Goal: Communication & Community: Answer question/provide support

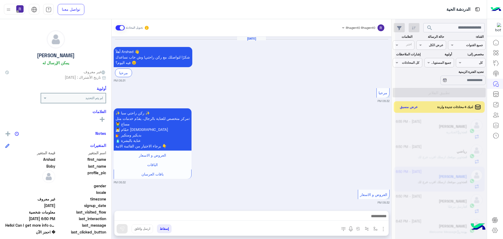
scroll to position [197, 0]
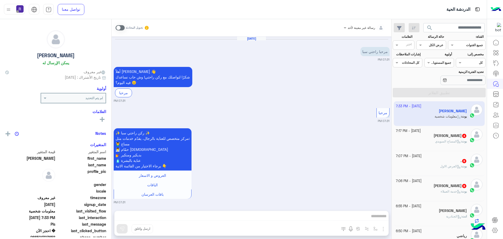
scroll to position [427, 0]
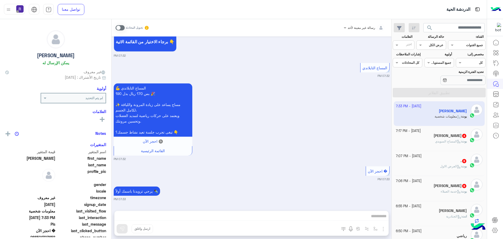
click at [440, 191] on span "خدمة العملاء" at bounding box center [450, 191] width 20 height 4
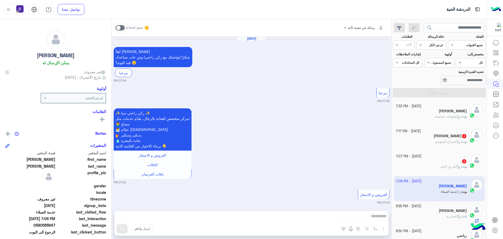
scroll to position [515, 0]
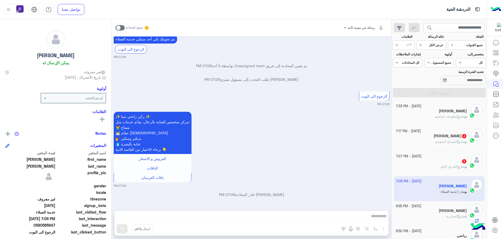
click at [122, 28] on span at bounding box center [119, 27] width 9 height 5
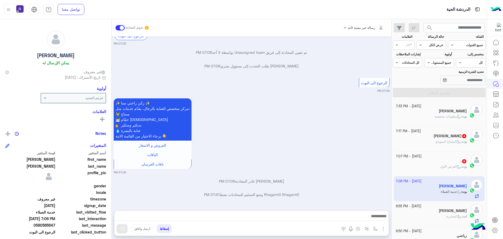
click at [383, 230] on img "button" at bounding box center [383, 228] width 6 height 6
click at [378, 219] on span "الصور" at bounding box center [373, 217] width 10 height 6
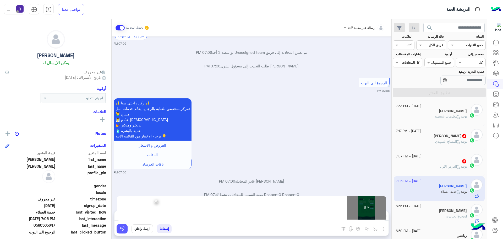
click at [126, 231] on button at bounding box center [122, 228] width 11 height 9
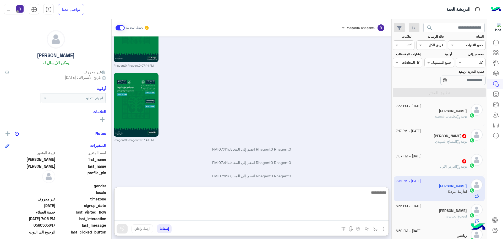
scroll to position [1188, 0]
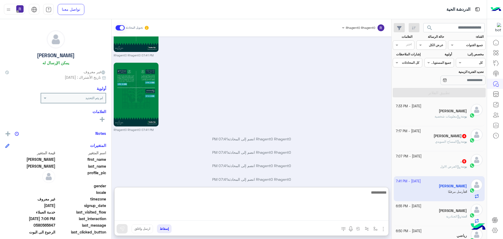
paste textarea "**********"
type textarea "**********"
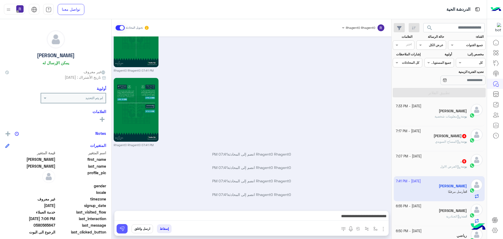
click at [121, 227] on img at bounding box center [121, 228] width 5 height 5
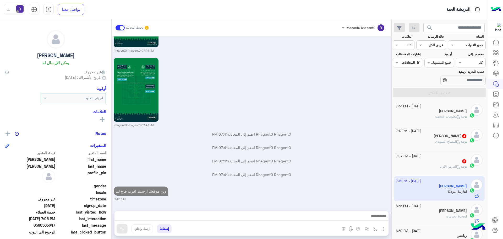
click at [440, 161] on div ". 8" at bounding box center [431, 161] width 71 height 5
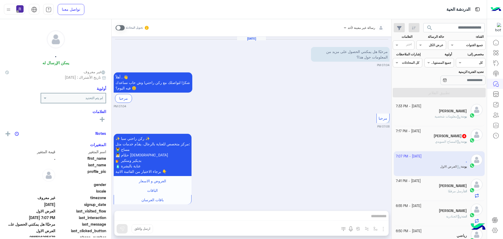
scroll to position [672, 0]
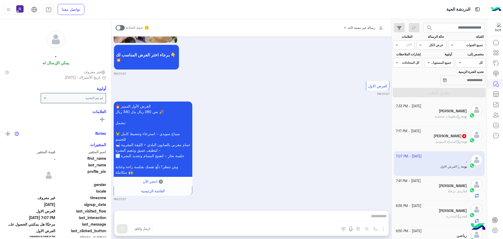
click at [122, 27] on span at bounding box center [119, 27] width 9 height 5
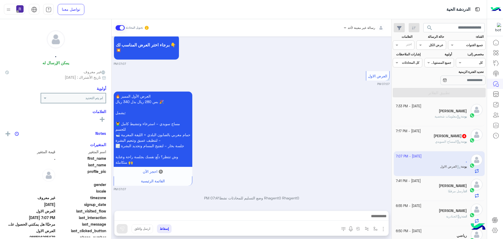
scroll to position [685, 0]
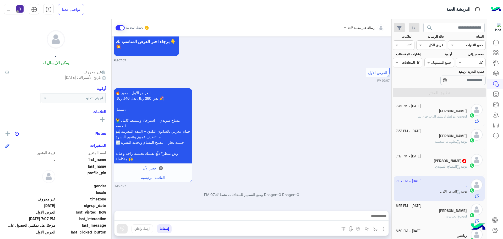
click at [383, 229] on img "button" at bounding box center [383, 228] width 6 height 6
click at [378, 218] on button "الصور" at bounding box center [375, 217] width 22 height 10
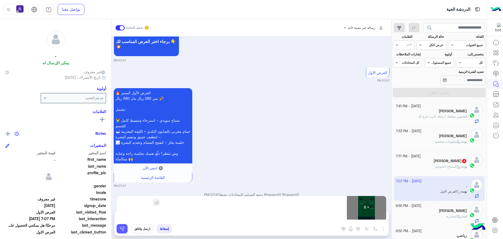
click at [121, 229] on img at bounding box center [121, 228] width 5 height 5
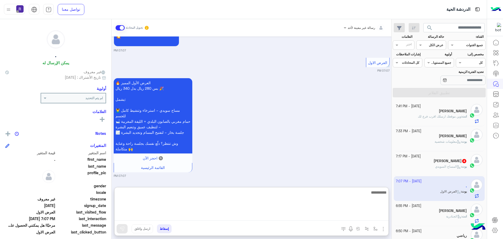
paste textarea "**********"
type textarea "**********"
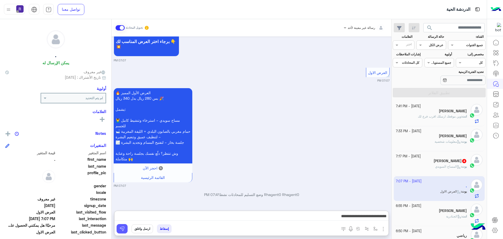
click at [123, 225] on button at bounding box center [122, 228] width 11 height 9
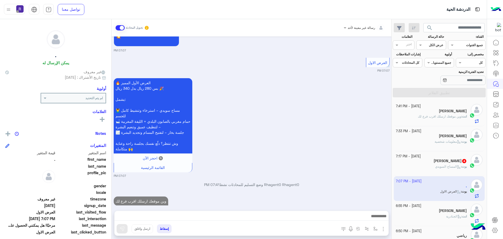
scroll to position [705, 0]
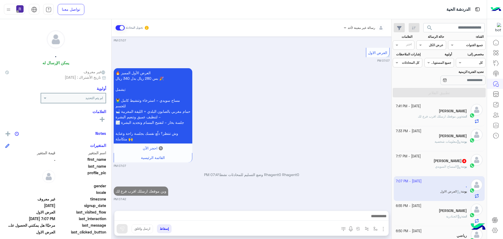
click at [461, 161] on span "4" at bounding box center [463, 160] width 5 height 4
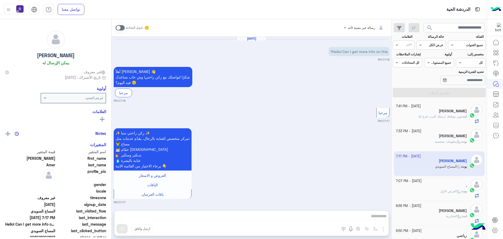
scroll to position [163, 0]
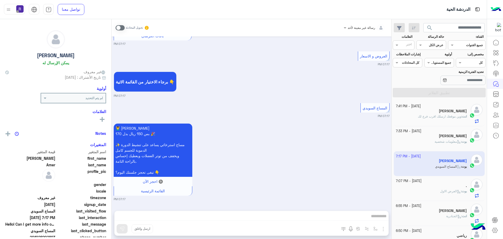
click at [123, 27] on span at bounding box center [119, 27] width 9 height 5
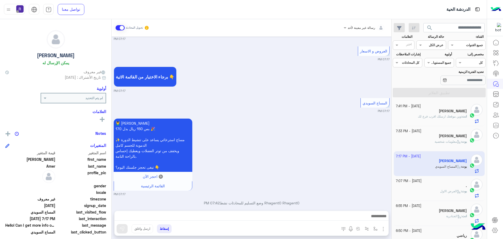
scroll to position [176, 0]
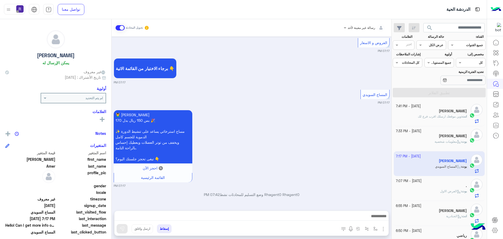
click at [382, 228] on img "button" at bounding box center [383, 228] width 6 height 6
click at [379, 220] on button "الصور" at bounding box center [375, 217] width 22 height 10
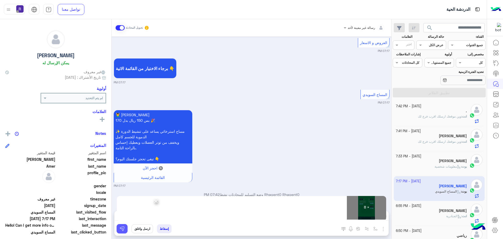
drag, startPoint x: 121, startPoint y: 230, endPoint x: 131, endPoint y: 229, distance: 10.2
click at [121, 230] on img at bounding box center [121, 228] width 5 height 5
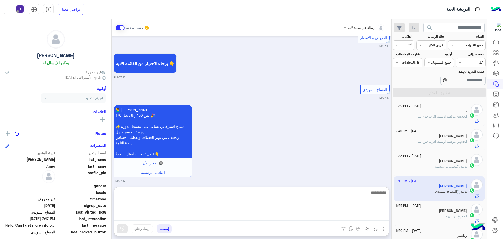
paste textarea "**********"
type textarea "**********"
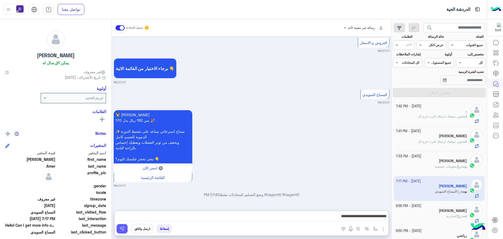
drag, startPoint x: 122, startPoint y: 230, endPoint x: 264, endPoint y: 217, distance: 142.3
click at [122, 230] on img at bounding box center [121, 228] width 5 height 5
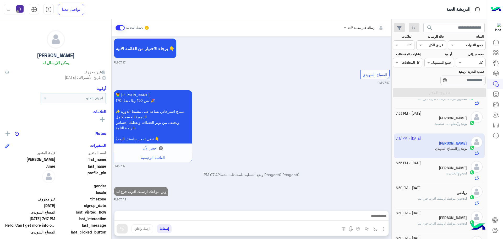
scroll to position [0, 0]
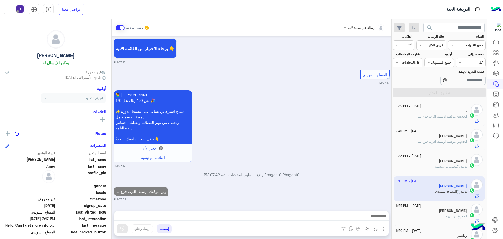
click at [453, 119] on div "انت : وين موقعك ارسلك اقرب فرع لك" at bounding box center [431, 118] width 71 height 9
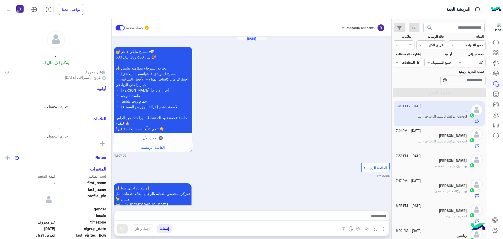
scroll to position [1069, 0]
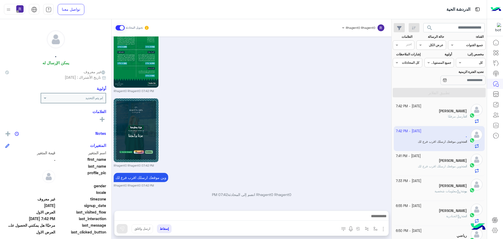
click at [440, 111] on div "[PERSON_NAME]" at bounding box center [431, 111] width 71 height 5
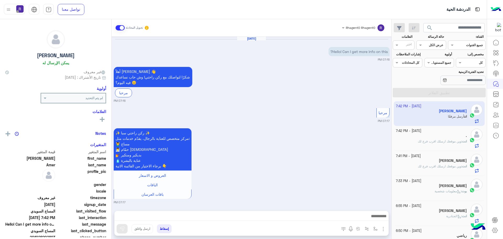
scroll to position [819, 0]
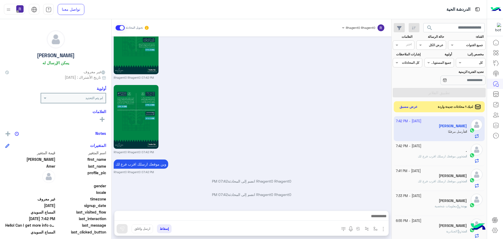
click at [403, 106] on button "عرض مسبق" at bounding box center [408, 106] width 22 height 7
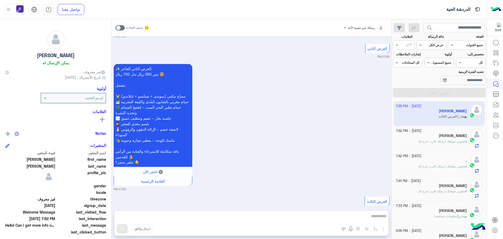
scroll to position [1076, 0]
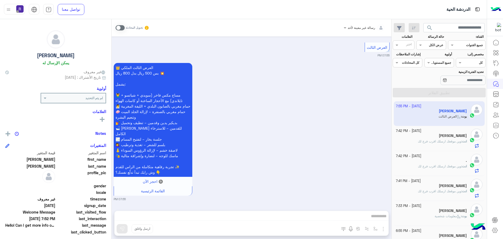
click at [123, 28] on span at bounding box center [119, 27] width 9 height 5
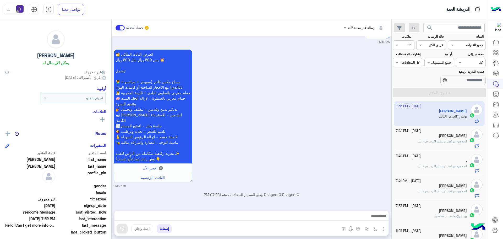
click at [382, 228] on img "button" at bounding box center [383, 228] width 6 height 6
click at [378, 220] on button "الصور" at bounding box center [375, 217] width 22 height 10
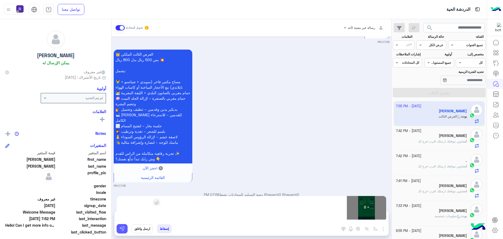
click at [123, 230] on img at bounding box center [121, 228] width 5 height 5
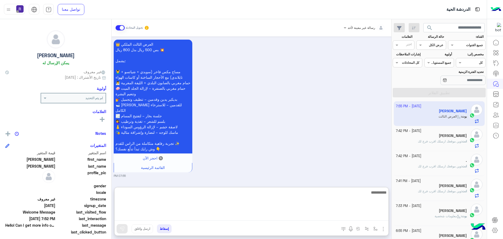
paste textarea "**********"
type textarea "**********"
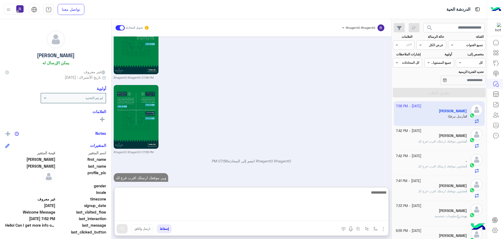
scroll to position [1742, 0]
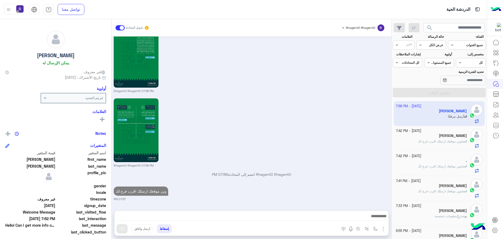
click at [429, 139] on span "وين موقعك ارسلك اقرب فرع لك" at bounding box center [439, 141] width 43 height 4
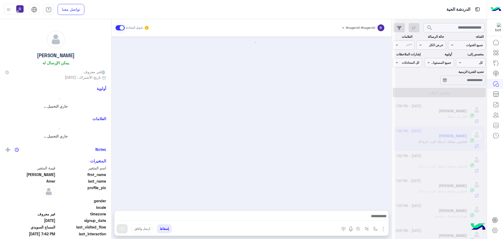
scroll to position [819, 0]
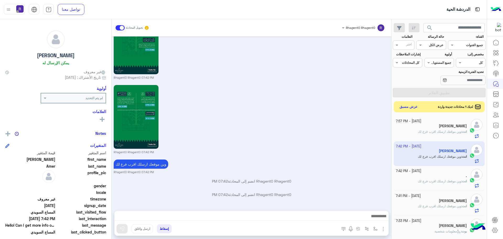
click at [417, 107] on button "عرض مسبق" at bounding box center [408, 106] width 22 height 7
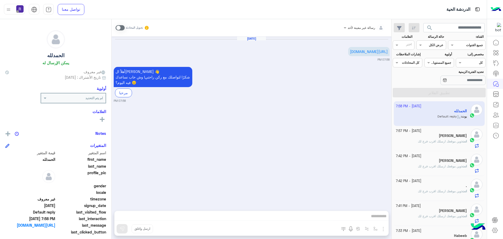
drag, startPoint x: 363, startPoint y: 136, endPoint x: 317, endPoint y: 105, distance: 55.4
click at [363, 136] on div "Sep 20, 2025 https://hpnr.xyz/AImaneas-95 07:58 PM أهلاً الحمدلله 👋 شكرًا لتواص…" at bounding box center [252, 120] width 280 height 169
click at [452, 138] on div "[PERSON_NAME]" at bounding box center [431, 135] width 71 height 5
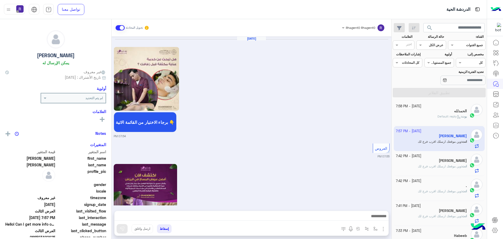
scroll to position [1148, 0]
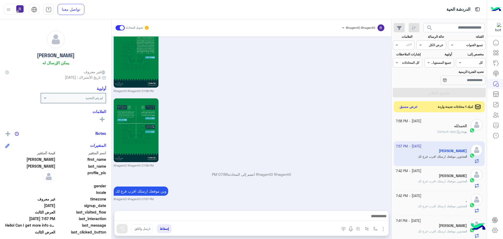
click at [413, 109] on button "عرض مسبق" at bounding box center [408, 106] width 22 height 7
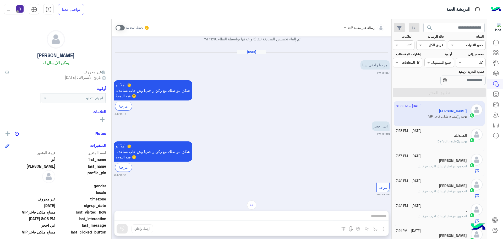
scroll to position [210, 0]
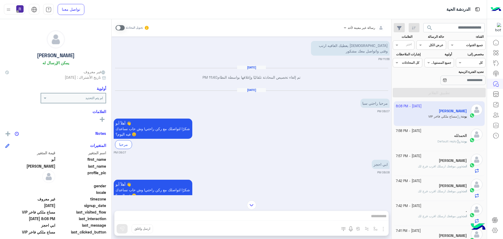
click at [117, 26] on span at bounding box center [119, 27] width 9 height 5
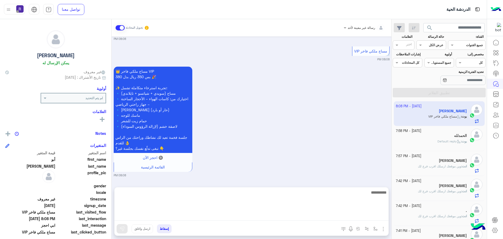
click at [378, 215] on textarea at bounding box center [251, 204] width 274 height 31
type textarea "**********"
click at [339, 194] on textarea "**********" at bounding box center [251, 204] width 274 height 31
type textarea "******"
click at [339, 194] on textarea "**********" at bounding box center [251, 204] width 274 height 31
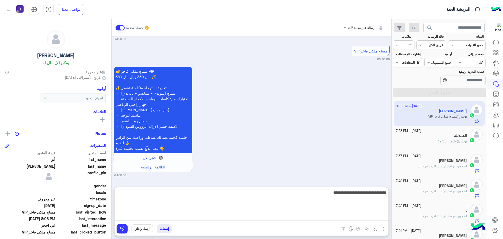
click at [339, 194] on textarea "**********" at bounding box center [251, 204] width 274 height 31
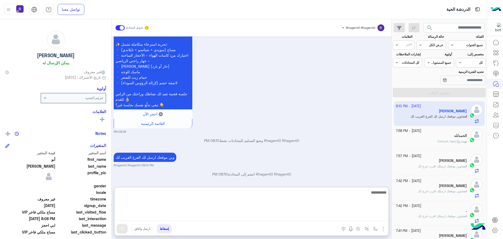
scroll to position [581, 0]
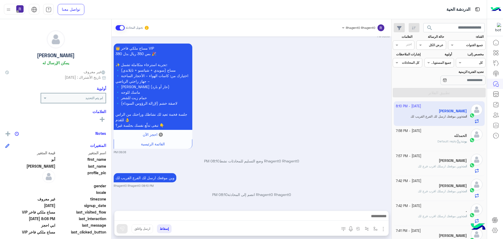
click at [238, 130] on div "👑 مساج ملكي فاخر VIP بس 350 ريال بدل 380 🎉 ✨ تجربة استرخاء متكاملة تشمل: 🔹 مساج…" at bounding box center [252, 98] width 276 height 112
click at [378, 111] on div "👑 مساج ملكي فاخر VIP بس 350 ريال بدل 380 🎉 ✨ تجربة استرخاء متكاملة تشمل: 🔹 مساج…" at bounding box center [252, 98] width 276 height 112
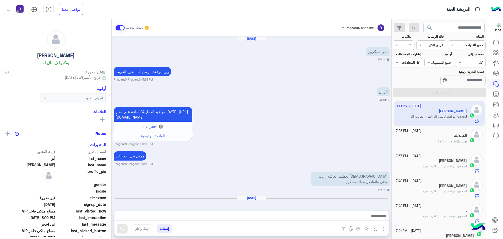
scroll to position [491, 0]
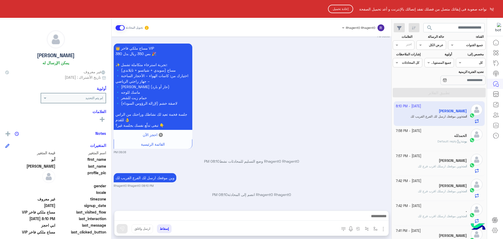
click at [347, 12] on button "إعادة تحميل" at bounding box center [340, 9] width 25 height 8
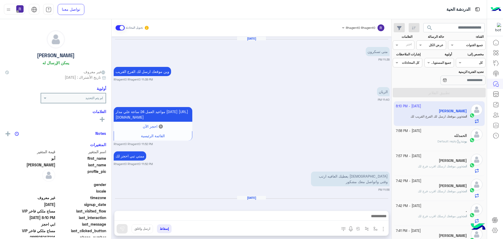
scroll to position [491, 0]
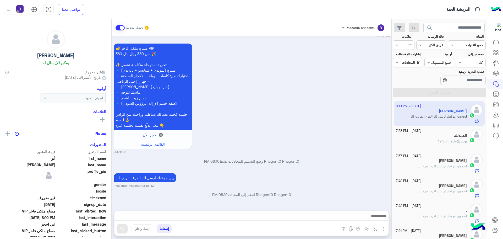
click at [363, 190] on div "Jun 7, 2025 متى تسكرون 11:38 PM وين موقعك ارسل لك الفرع القريب Rhagent0 Rhagent…" at bounding box center [252, 120] width 280 height 169
click at [442, 64] on input "text" at bounding box center [445, 62] width 12 height 5
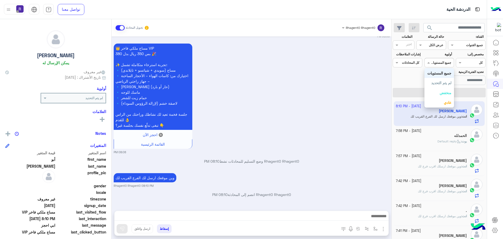
click at [442, 64] on input "text" at bounding box center [445, 62] width 12 height 5
click at [417, 62] on input "text" at bounding box center [413, 62] width 12 height 5
click at [318, 88] on div "👑 مساج ملكي فاخر VIP بس 350 ريال بدل 380 🎉 ✨ تجربة استرخاء متكاملة تشمل: 🔹 مساج…" at bounding box center [252, 98] width 276 height 112
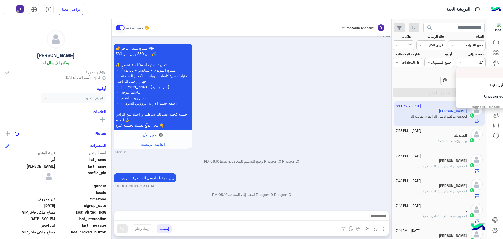
click at [469, 64] on div at bounding box center [470, 61] width 29 height 5
drag, startPoint x: 68, startPoint y: 2, endPoint x: 230, endPoint y: 109, distance: 194.6
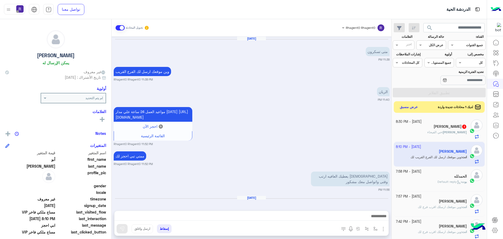
scroll to position [491, 0]
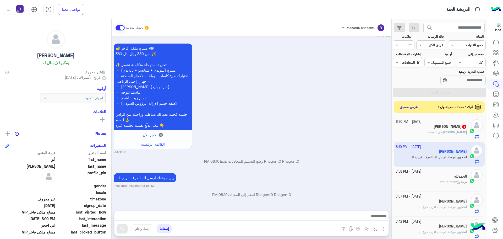
type textarea "*"
click at [454, 135] on div "[PERSON_NAME] : حي الفيحاء" at bounding box center [431, 134] width 71 height 9
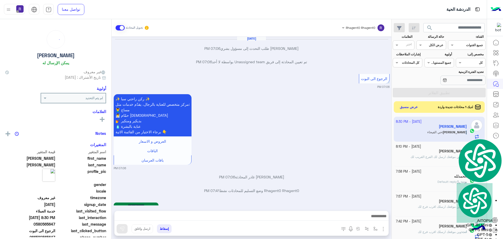
scroll to position [672, 0]
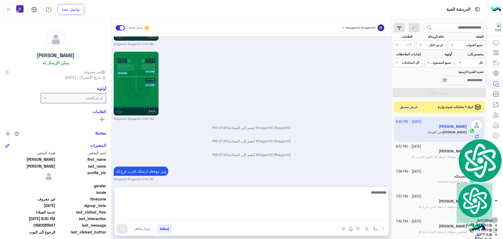
click at [357, 218] on textarea at bounding box center [251, 204] width 274 height 31
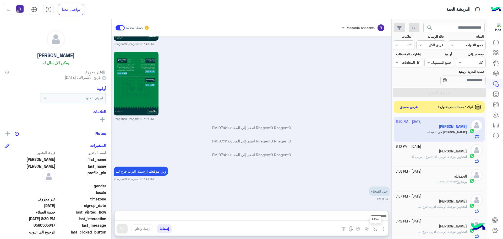
drag, startPoint x: 374, startPoint y: 226, endPoint x: 372, endPoint y: 225, distance: 3.0
click at [375, 226] on img "button" at bounding box center [375, 228] width 4 height 4
click at [364, 217] on input "text" at bounding box center [363, 216] width 26 height 5
type input "*"
type input "*****"
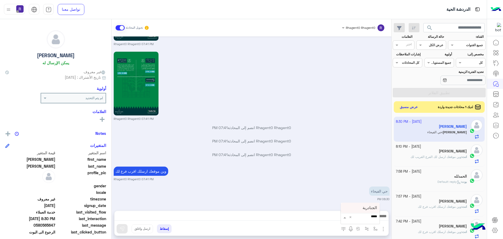
click at [363, 209] on span "الجنادرية" at bounding box center [369, 207] width 14 height 5
type textarea "*********"
click at [123, 231] on button at bounding box center [122, 228] width 11 height 9
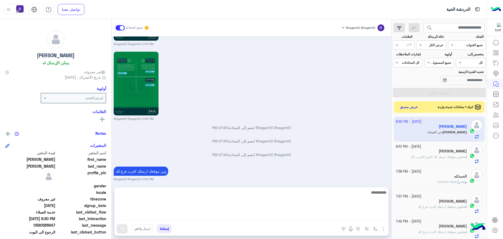
click at [367, 214] on textarea at bounding box center [251, 204] width 274 height 31
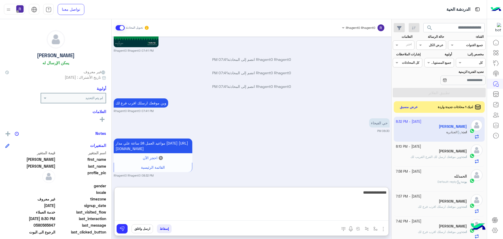
type textarea "**********"
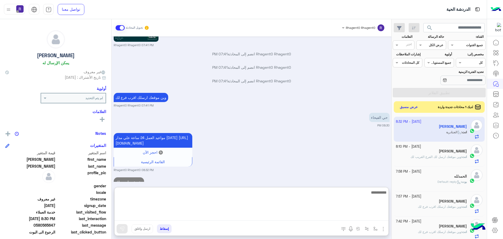
scroll to position [765, 0]
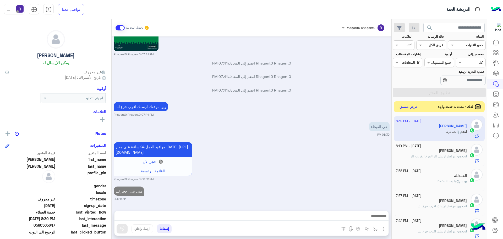
click at [402, 106] on button "عرض مسبق" at bounding box center [408, 106] width 22 height 7
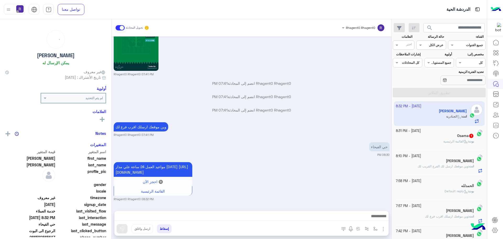
scroll to position [728, 0]
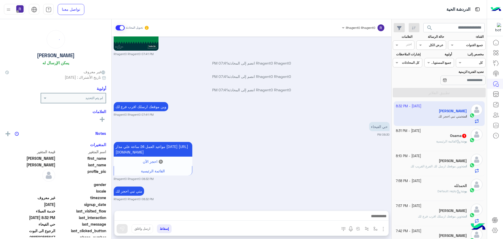
click at [449, 135] on div "Osama 1" at bounding box center [431, 135] width 71 height 5
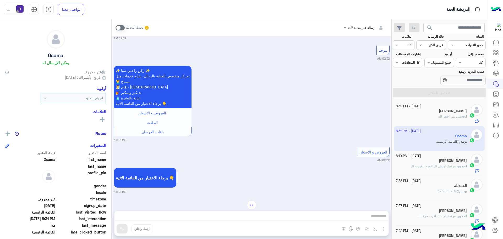
scroll to position [60, 0]
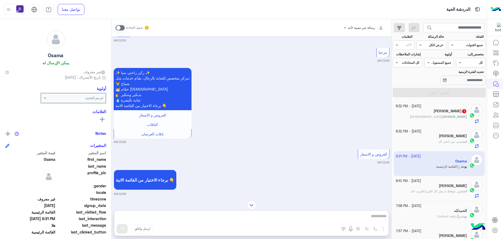
click at [120, 27] on span at bounding box center [119, 27] width 9 height 5
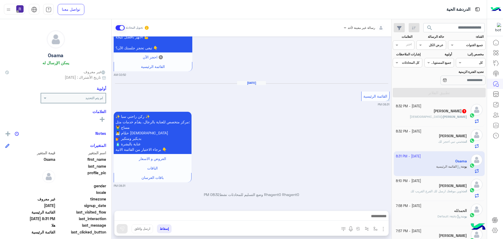
click at [387, 228] on div "أدخل اسم مجموعة الرسائل" at bounding box center [362, 229] width 51 height 11
click at [382, 229] on img "button" at bounding box center [383, 228] width 6 height 6
click at [377, 218] on span "الصور" at bounding box center [373, 217] width 10 height 6
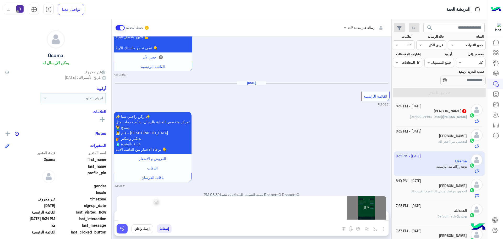
click at [127, 225] on button at bounding box center [122, 228] width 11 height 9
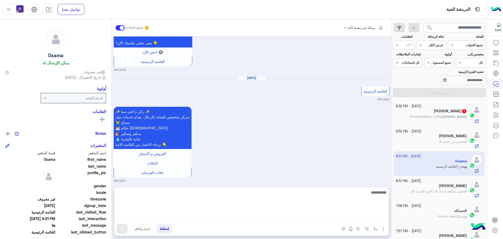
click at [283, 216] on textarea at bounding box center [251, 204] width 274 height 31
paste textarea "**********"
type textarea "**********"
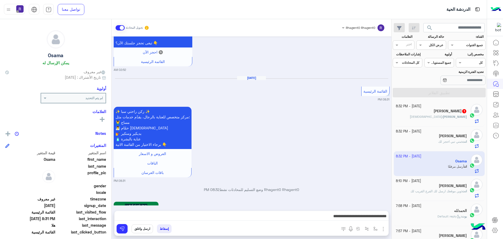
scroll to position [918, 0]
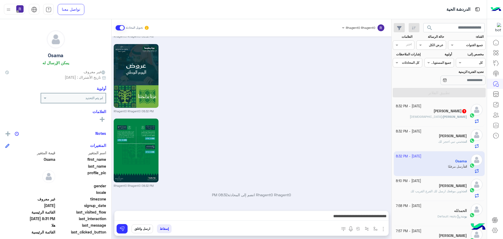
click at [287, 147] on div "Rhagent0 Rhagent0 08:32 PM" at bounding box center [252, 152] width 276 height 70
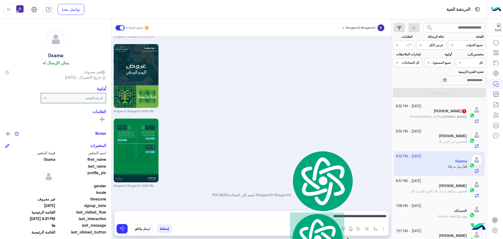
click at [461, 113] on div "Omar Amer 1" at bounding box center [431, 111] width 71 height 5
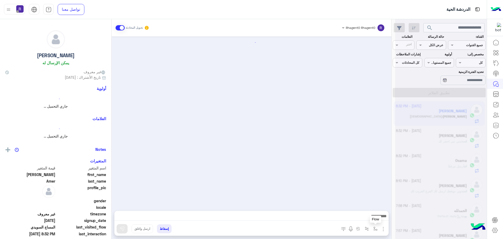
click at [377, 226] on img "button" at bounding box center [375, 228] width 4 height 4
click at [367, 220] on div "أدخل اسم مجموعة الرسائل" at bounding box center [356, 216] width 45 height 9
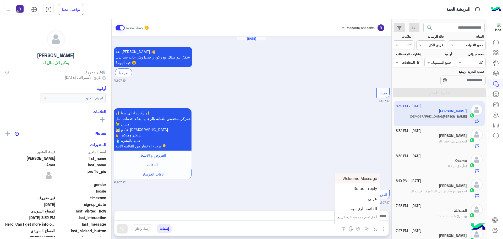
scroll to position [819, 0]
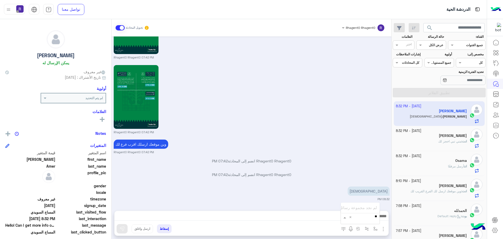
type input "*"
type input "***"
click at [359, 209] on div "لبن" at bounding box center [360, 207] width 39 height 10
type textarea "***"
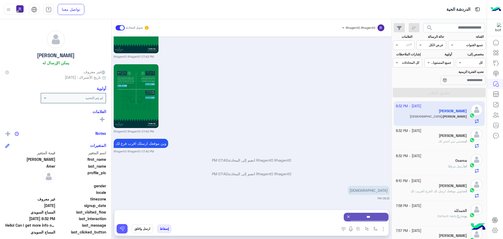
click at [123, 227] on img at bounding box center [121, 228] width 5 height 5
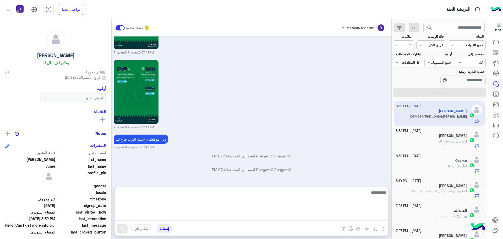
click at [223, 217] on textarea at bounding box center [251, 204] width 274 height 31
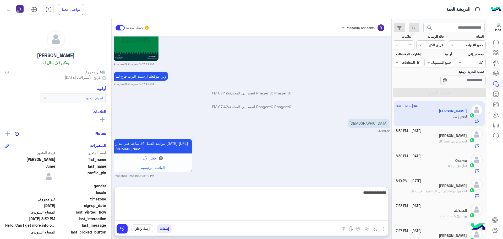
type textarea "**********"
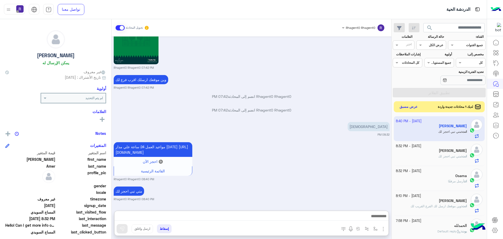
click at [405, 106] on button "عرض مسبق" at bounding box center [408, 106] width 22 height 7
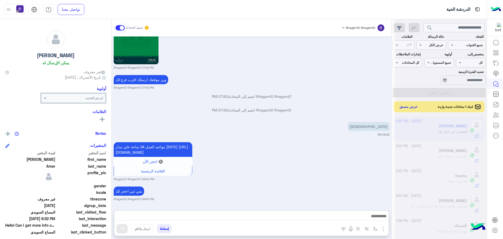
scroll to position [889, 0]
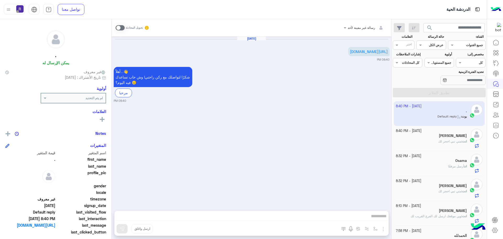
click at [121, 27] on span at bounding box center [119, 27] width 9 height 5
click at [375, 228] on img "button" at bounding box center [375, 228] width 4 height 4
click at [383, 227] on img "button" at bounding box center [383, 228] width 6 height 6
click at [375, 217] on span "الصور" at bounding box center [373, 217] width 10 height 6
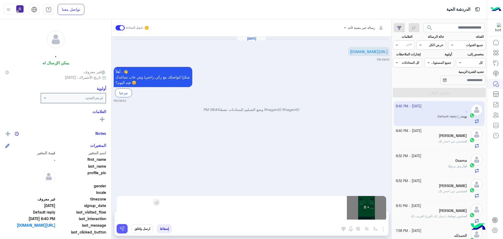
click at [122, 227] on img at bounding box center [121, 228] width 5 height 5
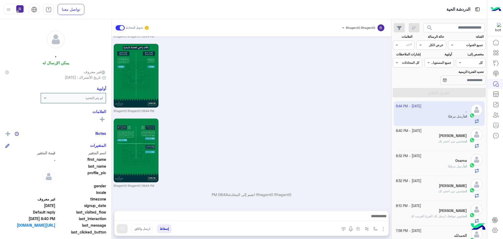
scroll to position [524, 0]
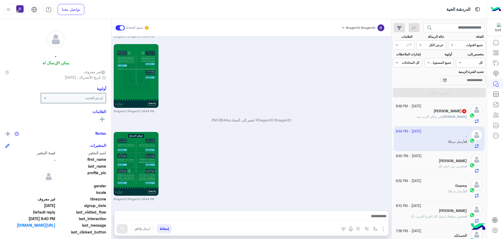
click at [433, 109] on h5 "mohamed Elhaj Hamdto 4" at bounding box center [449, 111] width 33 height 4
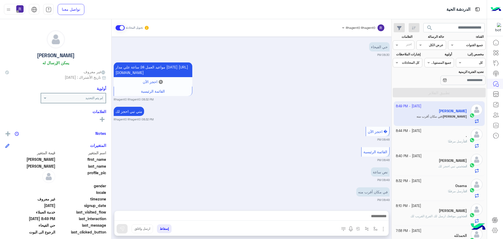
scroll to position [667, 0]
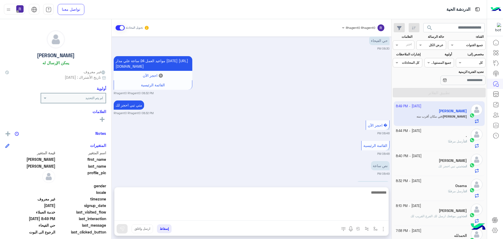
click at [374, 215] on textarea at bounding box center [251, 204] width 274 height 31
type textarea "**********"
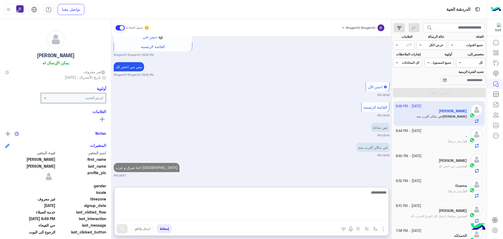
type textarea "*"
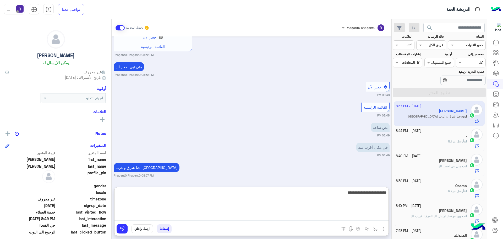
type textarea "**********"
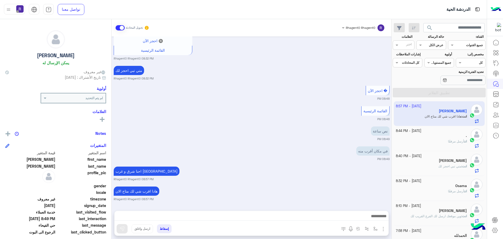
scroll to position [721, 0]
click at [450, 132] on div "20 September - 8:44 PM" at bounding box center [431, 130] width 71 height 5
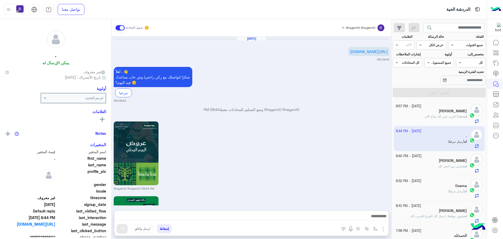
scroll to position [524, 0]
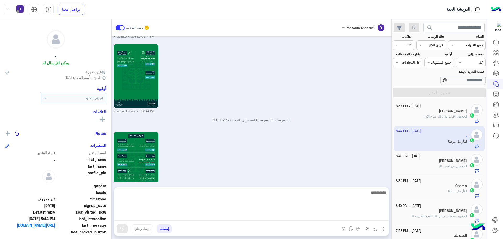
click at [362, 215] on textarea at bounding box center [251, 204] width 274 height 31
paste textarea "**********"
type textarea "**********"
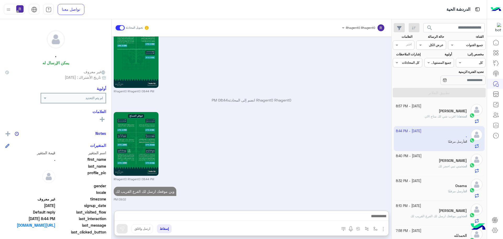
click at [446, 195] on div "انت أرسل مرفقًا" at bounding box center [431, 193] width 71 height 9
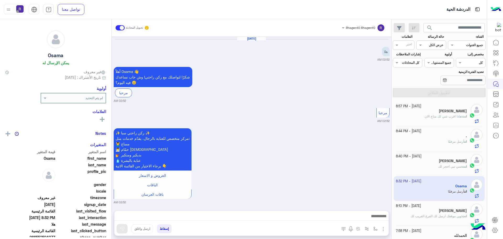
scroll to position [918, 0]
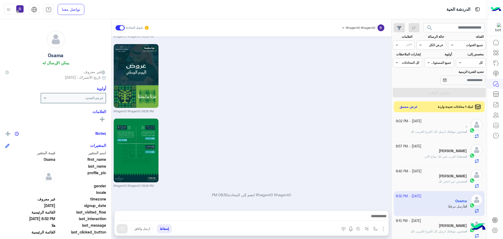
click at [407, 111] on div "لديك 1 محادثات جديدة واردة عرض مسبق" at bounding box center [439, 106] width 91 height 11
click at [406, 108] on button "عرض مسبق" at bounding box center [408, 106] width 22 height 7
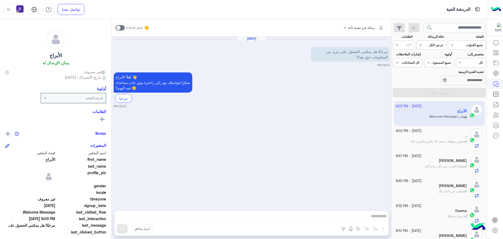
click at [121, 29] on span at bounding box center [119, 27] width 9 height 5
click at [383, 230] on img "button" at bounding box center [383, 228] width 6 height 6
click at [372, 220] on span "الصور" at bounding box center [373, 217] width 10 height 6
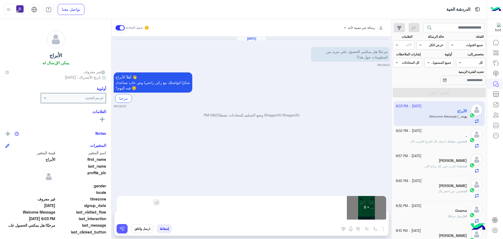
click at [127, 229] on button at bounding box center [122, 228] width 11 height 9
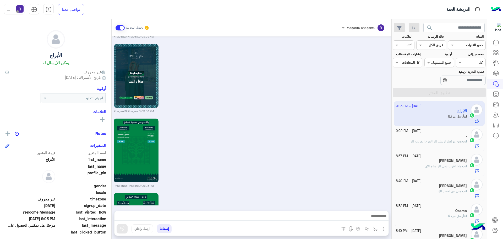
scroll to position [550, 0]
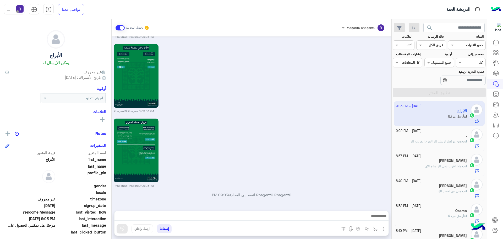
click at [273, 117] on div "Sep 20, 2025 مرحبًا! هل يمكنني الحصول على مزيد من المعلومات حول هذا؟ 09:03 PM أ…" at bounding box center [252, 120] width 280 height 169
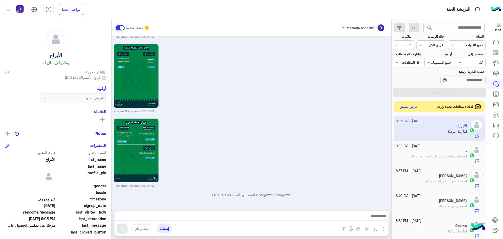
click at [417, 108] on button "عرض مسبق" at bounding box center [408, 106] width 22 height 7
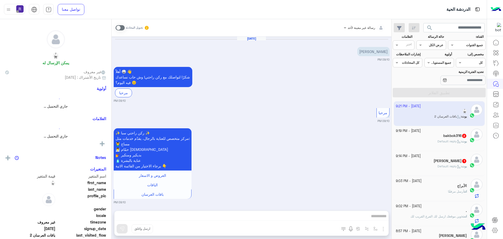
scroll to position [675, 0]
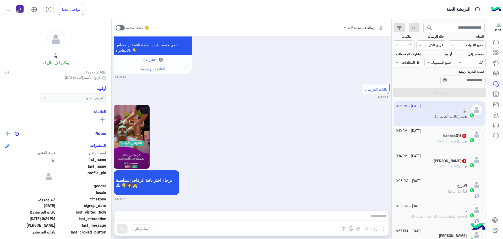
click at [122, 30] on span at bounding box center [119, 27] width 9 height 5
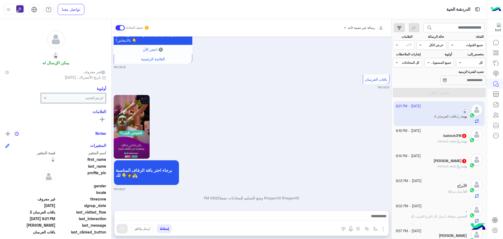
scroll to position [689, 0]
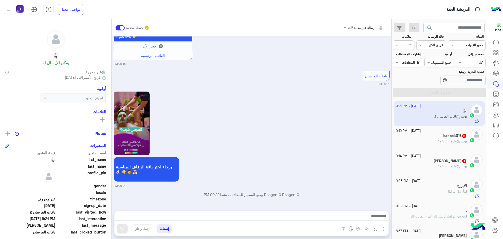
click at [383, 228] on img "button" at bounding box center [383, 228] width 6 height 6
click at [373, 219] on span "الصور" at bounding box center [373, 217] width 10 height 6
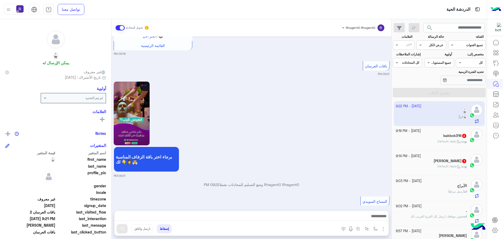
scroll to position [709, 0]
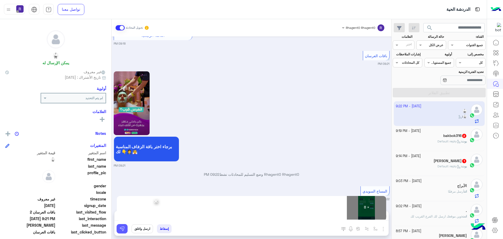
click at [125, 227] on button at bounding box center [122, 228] width 11 height 9
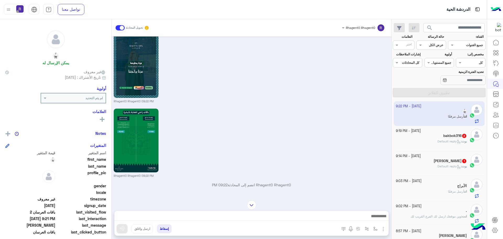
scroll to position [1318, 0]
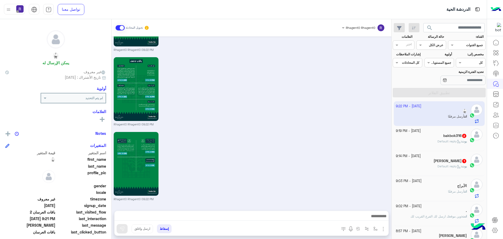
click at [449, 134] on h5 "bakbok316 2" at bounding box center [455, 135] width 24 height 4
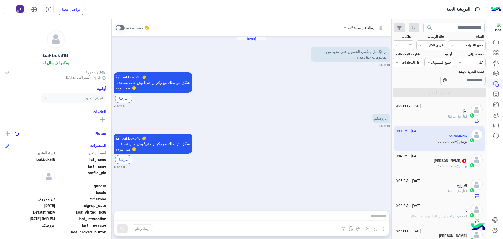
drag, startPoint x: 120, startPoint y: 26, endPoint x: 184, endPoint y: 80, distance: 83.2
click at [120, 26] on span at bounding box center [119, 27] width 9 height 5
click at [381, 230] on img "button" at bounding box center [383, 228] width 6 height 6
click at [375, 221] on button "الصور" at bounding box center [375, 217] width 22 height 10
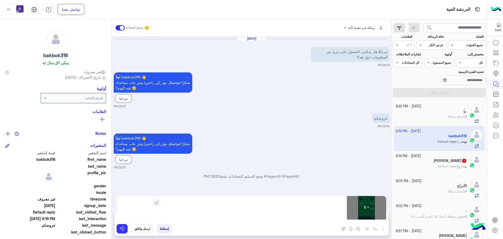
click at [114, 228] on div "× 8 × المرفقات الصور أدخل اسم مجموعة الرسائل إسقاط ارسل واغلق" at bounding box center [251, 222] width 274 height 25
click at [119, 228] on button at bounding box center [122, 228] width 11 height 9
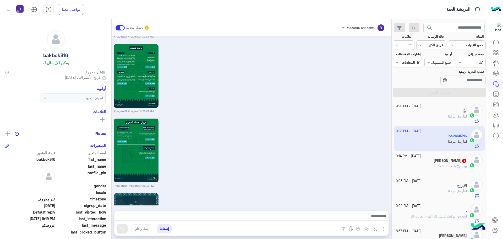
scroll to position [591, 0]
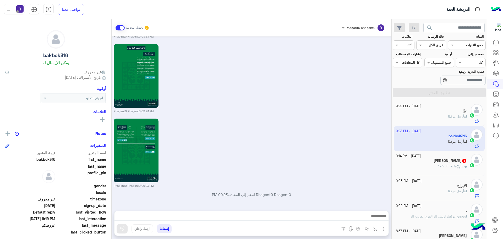
click at [354, 161] on div "Rhagent0 Rhagent0 09:23 PM" at bounding box center [252, 152] width 276 height 70
click at [450, 157] on div "20 September - 9:14 PM" at bounding box center [431, 155] width 71 height 5
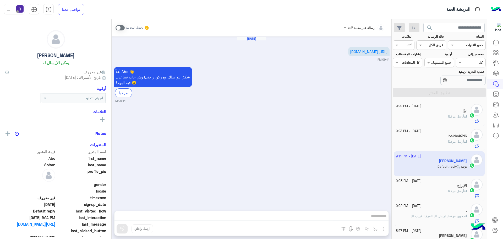
click at [120, 29] on span at bounding box center [119, 27] width 9 height 5
click at [383, 230] on img "button" at bounding box center [383, 228] width 6 height 6
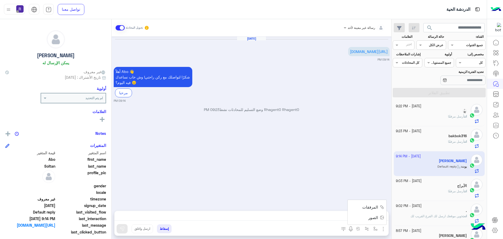
click at [372, 215] on span "الصور" at bounding box center [373, 217] width 10 height 6
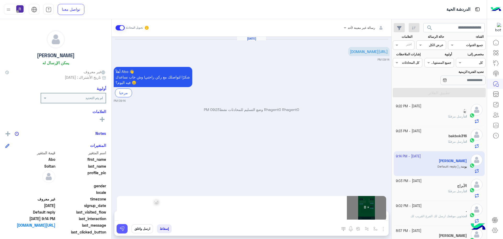
click at [125, 227] on button at bounding box center [122, 228] width 11 height 9
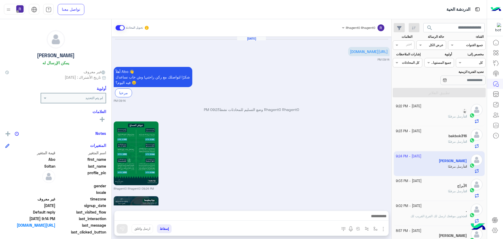
scroll to position [524, 0]
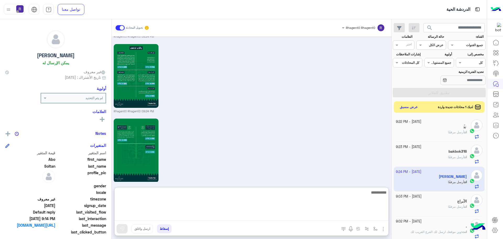
click at [290, 214] on textarea at bounding box center [251, 204] width 274 height 31
paste textarea "**********"
type textarea "**********"
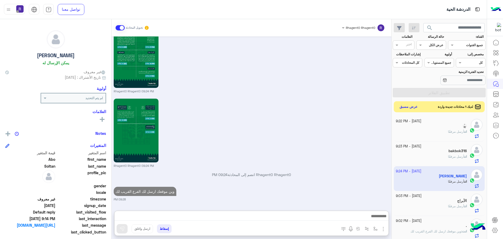
click at [413, 105] on button "عرض مسبق" at bounding box center [408, 106] width 22 height 7
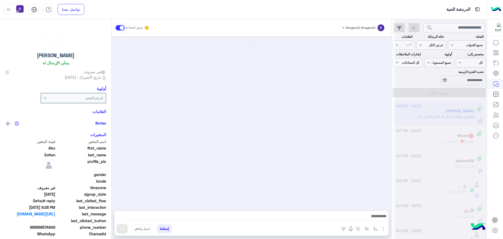
scroll to position [544, 0]
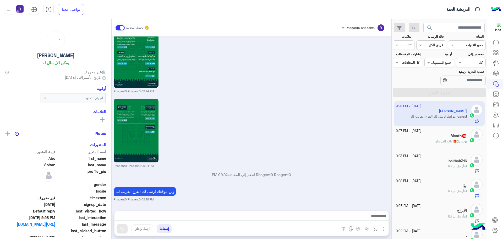
click at [465, 142] on span "بوت" at bounding box center [463, 141] width 5 height 4
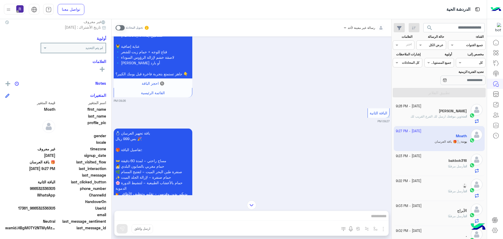
scroll to position [962, 0]
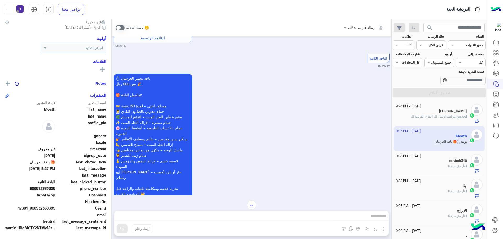
click at [119, 29] on span at bounding box center [119, 27] width 9 height 5
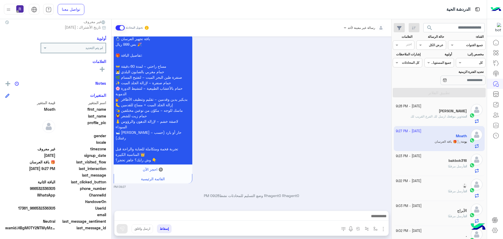
click at [382, 230] on img "button" at bounding box center [383, 228] width 6 height 6
click at [374, 218] on span "الصور" at bounding box center [373, 217] width 10 height 6
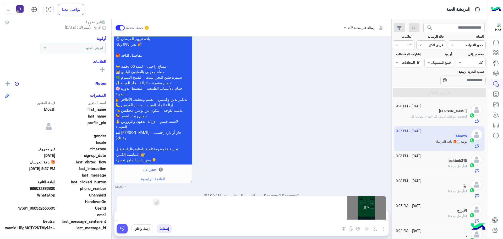
click at [121, 231] on img at bounding box center [121, 228] width 5 height 5
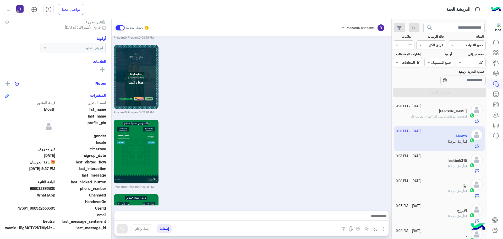
scroll to position [1610, 0]
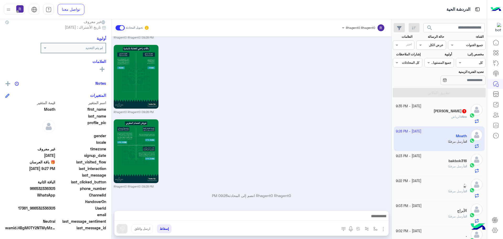
click at [468, 104] on div "20 September - 9:35 PM Abo Soltan 1 Abo : الرياض" at bounding box center [439, 113] width 87 height 19
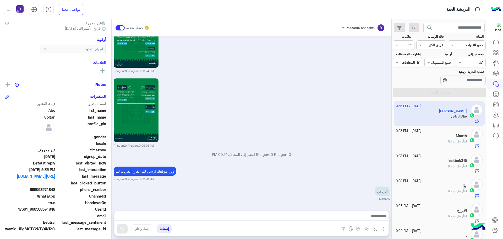
scroll to position [50, 0]
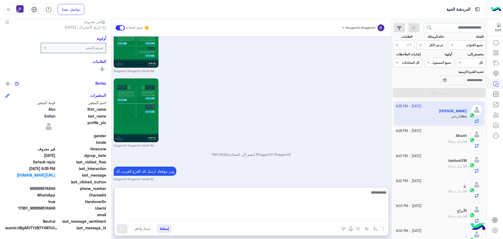
click at [354, 217] on textarea at bounding box center [251, 204] width 274 height 31
type textarea "**********"
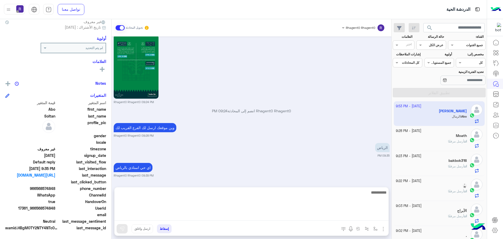
scroll to position [608, 0]
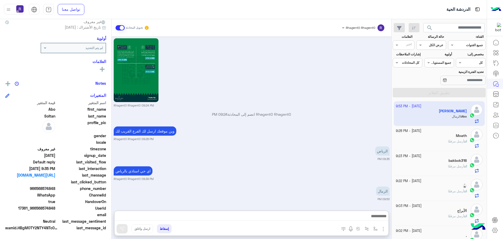
click at [353, 180] on div "Sep 20, 2025 https://is.gd/AIdrees_12817 09:14 PM أهلاً Abo 👋 شكرًا لتواصلك مع …" at bounding box center [252, 120] width 280 height 169
click at [374, 226] on button "button" at bounding box center [375, 228] width 9 height 9
click at [370, 217] on input "text" at bounding box center [363, 216] width 26 height 5
type input "*****"
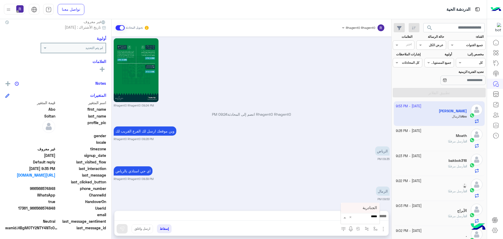
drag, startPoint x: 354, startPoint y: 206, endPoint x: 351, endPoint y: 211, distance: 5.5
click at [354, 206] on div "الجنادرية" at bounding box center [360, 207] width 39 height 10
type textarea "*********"
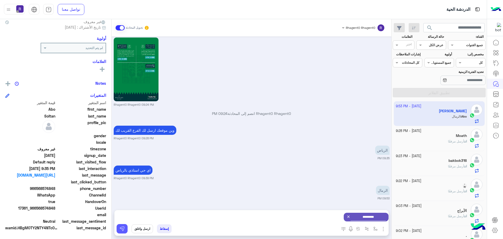
click at [126, 227] on button at bounding box center [122, 228] width 11 height 9
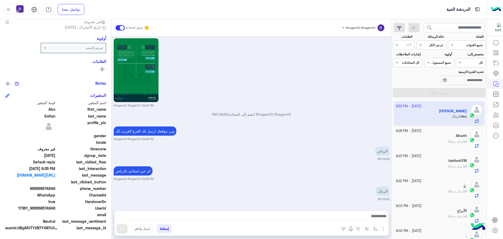
click at [283, 212] on div at bounding box center [251, 217] width 274 height 13
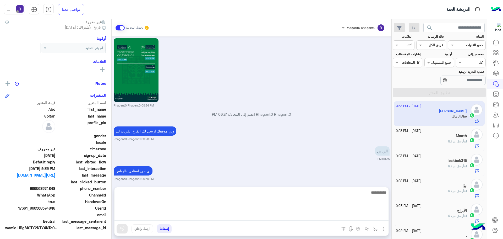
click at [282, 214] on textarea at bounding box center [251, 204] width 274 height 31
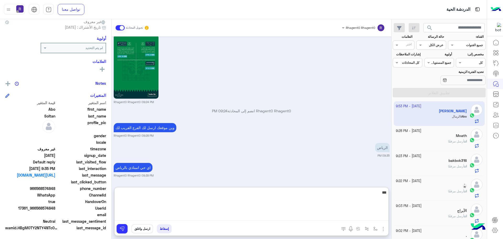
scroll to position [678, 0]
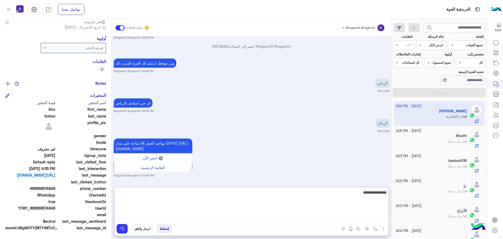
type textarea "**********"
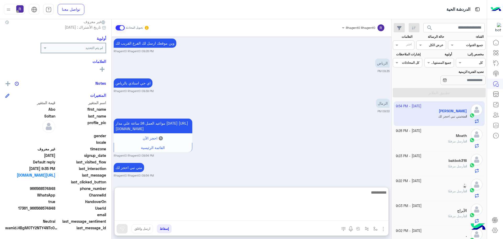
scroll to position [698, 0]
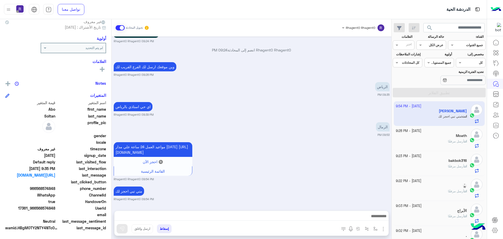
click at [323, 147] on div "مواعيد العمل 24 ساعة علي مدار اليوم https://maps.google.com/?q=24.806667,46.864…" at bounding box center [252, 161] width 276 height 40
click at [301, 101] on div "اي حي استاذي بالرياض Rhagent0 Rhagent0 09:39 PM" at bounding box center [252, 109] width 276 height 16
click at [334, 177] on small "Rhagent0 Rhagent0 09:54 PM" at bounding box center [252, 179] width 276 height 4
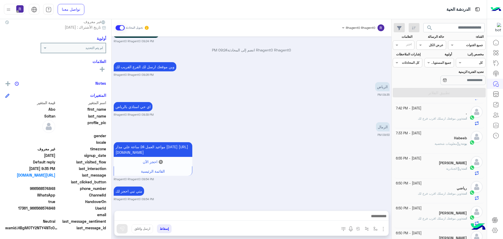
scroll to position [0, 0]
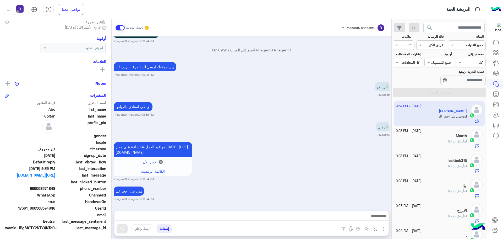
click at [339, 85] on div "الرياض 09:35 PM" at bounding box center [252, 89] width 276 height 16
click at [415, 112] on app-inbox-user "20 September - 9:54 PM Abo Soltan انت : متي تبي احجز لك" at bounding box center [439, 113] width 91 height 25
click at [423, 149] on div "20 September - 9:28 PM Moath انت أرسل مرفقًا" at bounding box center [439, 138] width 91 height 25
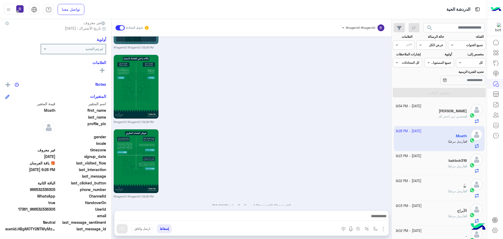
scroll to position [50, 0]
click at [340, 212] on div at bounding box center [251, 217] width 274 height 13
click at [340, 213] on textarea at bounding box center [251, 216] width 274 height 8
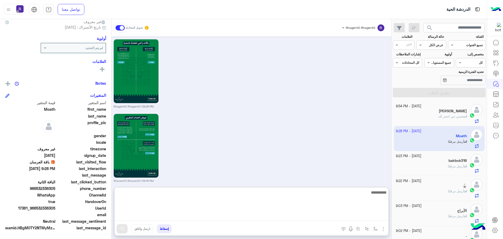
scroll to position [1190, 0]
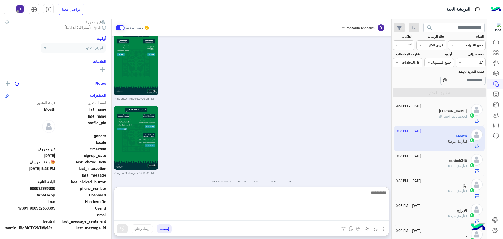
paste textarea "**********"
type textarea "**********"
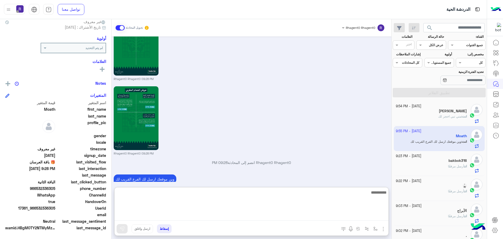
scroll to position [1210, 0]
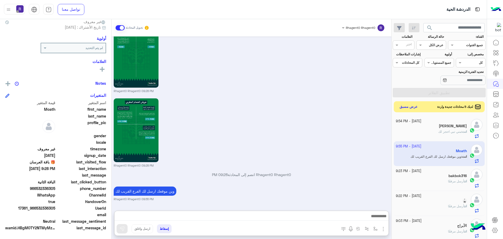
click at [409, 103] on button "عرض مسبق" at bounding box center [408, 106] width 22 height 7
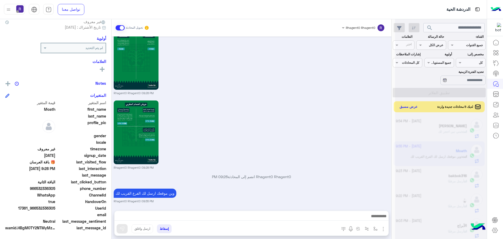
scroll to position [1186, 0]
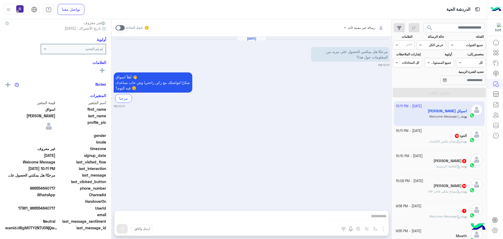
scroll to position [50, 0]
click at [119, 29] on span at bounding box center [119, 27] width 9 height 5
click at [385, 230] on img "button" at bounding box center [383, 228] width 6 height 6
click at [367, 219] on button "الصور" at bounding box center [375, 217] width 22 height 10
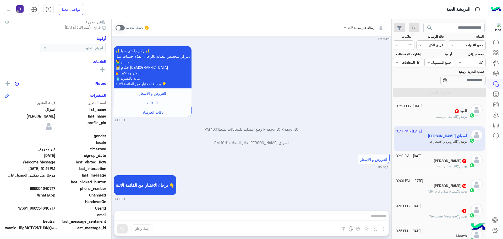
scroll to position [228, 0]
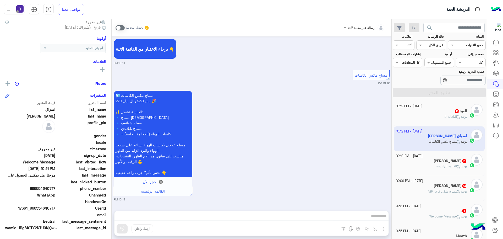
click at [120, 26] on span at bounding box center [119, 27] width 9 height 5
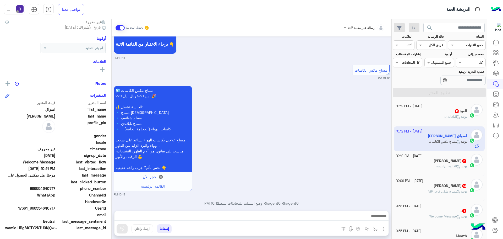
scroll to position [242, 0]
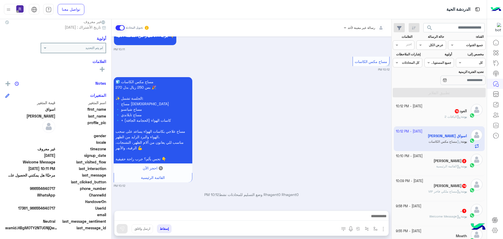
click at [382, 225] on button "button" at bounding box center [383, 228] width 7 height 7
click at [375, 221] on button "الصور" at bounding box center [375, 217] width 22 height 10
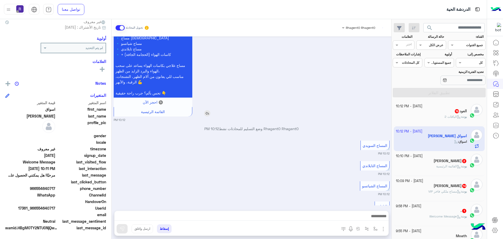
scroll to position [323, 0]
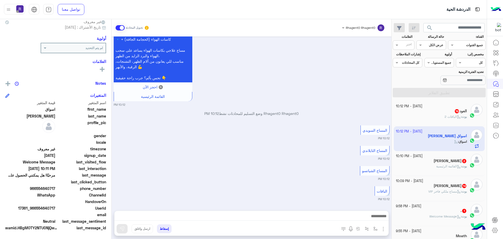
click at [385, 228] on img "button" at bounding box center [383, 228] width 6 height 6
click at [375, 217] on span "الصور" at bounding box center [373, 217] width 10 height 6
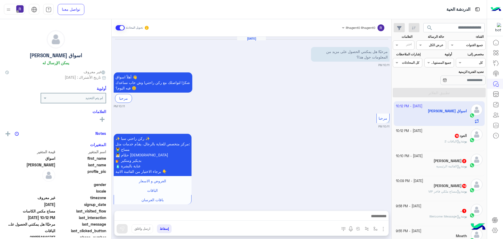
scroll to position [323, 0]
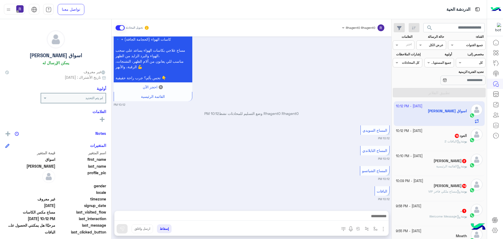
click at [383, 229] on img "button" at bounding box center [383, 228] width 6 height 6
click at [376, 220] on button "الصور" at bounding box center [375, 217] width 22 height 10
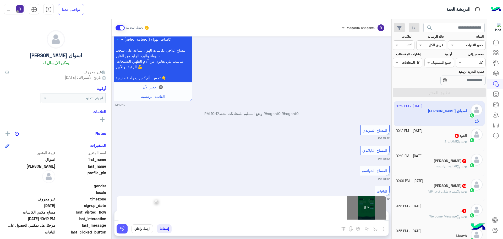
click at [125, 229] on button at bounding box center [122, 228] width 11 height 9
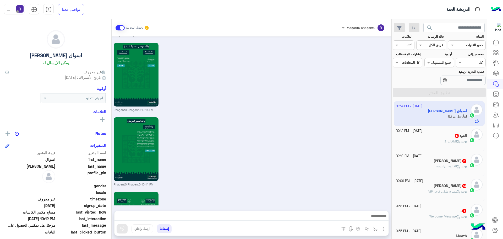
scroll to position [932, 0]
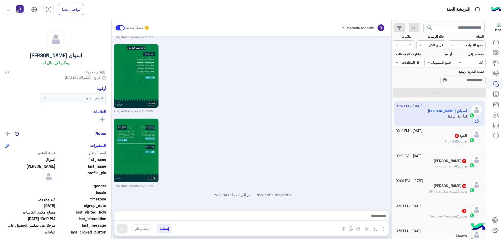
click at [432, 143] on div "بوت : الباقات 2" at bounding box center [431, 143] width 71 height 9
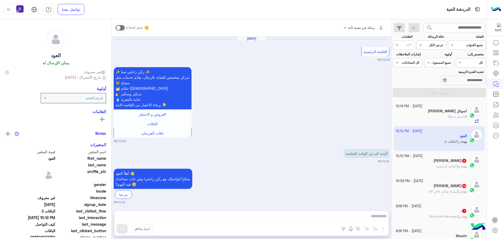
scroll to position [803, 0]
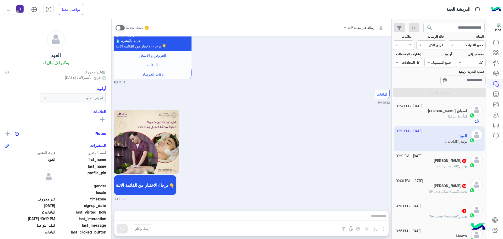
click at [119, 27] on span at bounding box center [119, 27] width 9 height 5
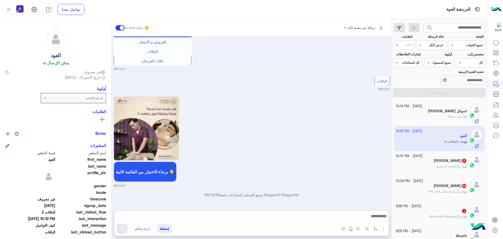
click at [384, 229] on img "button" at bounding box center [383, 228] width 6 height 6
click at [371, 218] on span "الصور" at bounding box center [373, 217] width 10 height 6
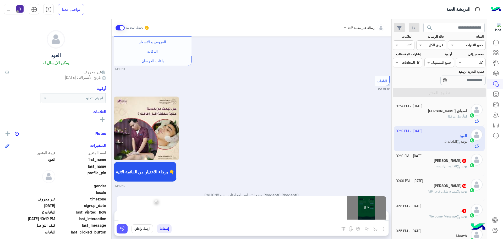
click at [118, 231] on button at bounding box center [122, 228] width 11 height 9
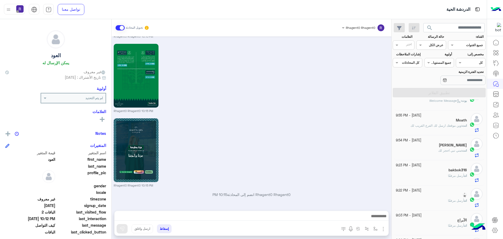
scroll to position [0, 0]
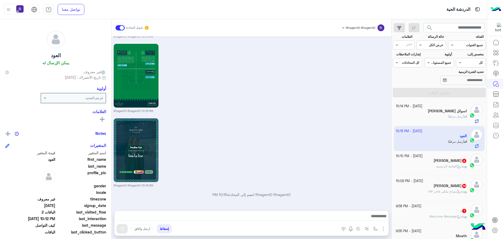
click at [432, 162] on div "[PERSON_NAME] 2" at bounding box center [431, 160] width 71 height 5
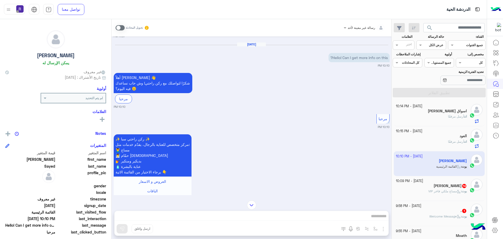
scroll to position [232, 0]
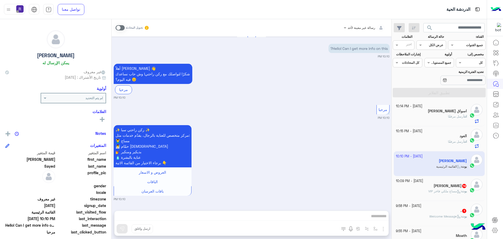
click at [117, 28] on span at bounding box center [119, 27] width 9 height 5
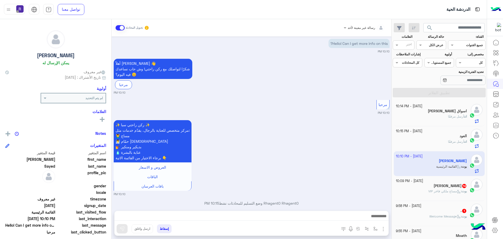
scroll to position [245, 0]
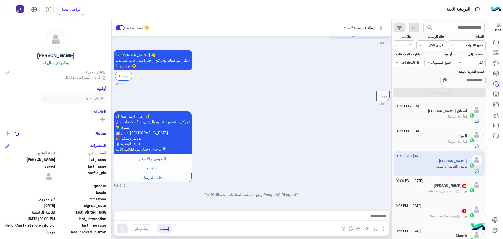
click at [384, 229] on img "button" at bounding box center [383, 228] width 6 height 6
click at [377, 218] on span "الصور" at bounding box center [373, 217] width 10 height 6
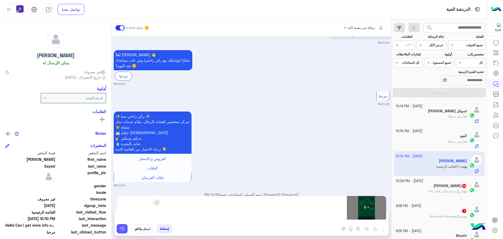
click at [119, 229] on button at bounding box center [122, 228] width 11 height 9
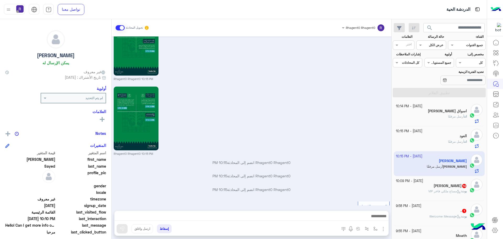
scroll to position [902, 0]
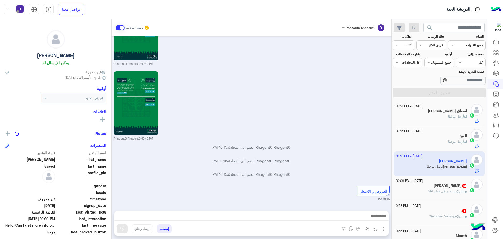
click at [459, 184] on h5 "[PERSON_NAME] 14" at bounding box center [449, 185] width 33 height 4
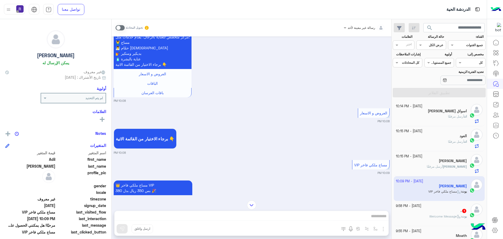
scroll to position [1001, 0]
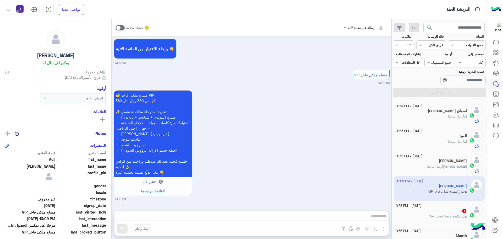
click at [118, 27] on span at bounding box center [119, 27] width 9 height 5
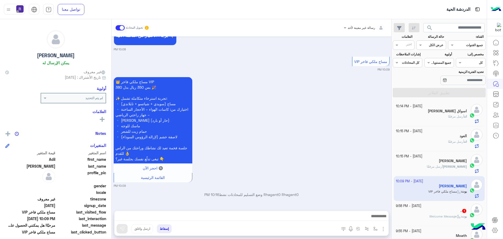
scroll to position [1014, 0]
drag, startPoint x: 382, startPoint y: 229, endPoint x: 378, endPoint y: 226, distance: 5.0
click at [382, 229] on img "button" at bounding box center [383, 228] width 6 height 6
click at [373, 217] on span "الصور" at bounding box center [373, 217] width 10 height 6
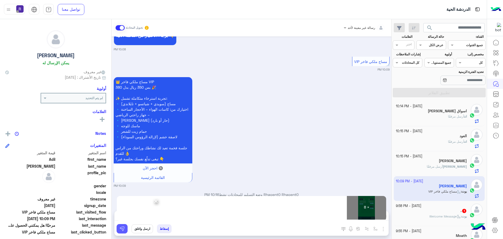
click at [121, 226] on img at bounding box center [121, 228] width 5 height 5
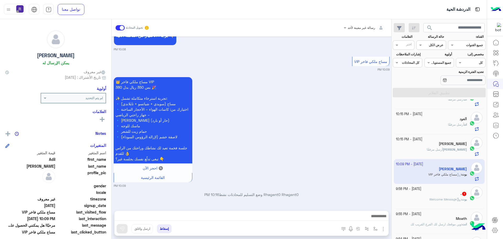
scroll to position [26, 0]
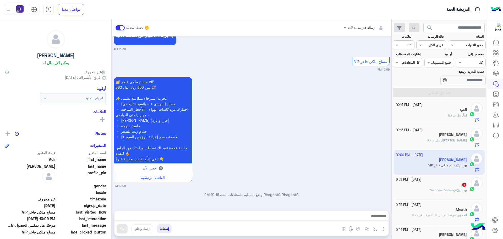
click at [333, 129] on div "Sep 20, 2025 الباقات 10:06 PM برجاء الاختيار من القائمة الاتية 👇 10:06 PM العرو…" at bounding box center [252, 120] width 280 height 169
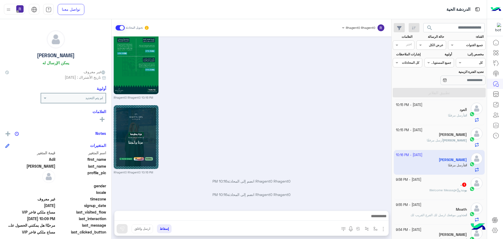
scroll to position [1637, 0]
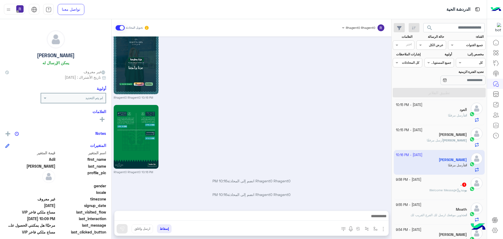
click at [416, 185] on div ". 1" at bounding box center [431, 184] width 71 height 5
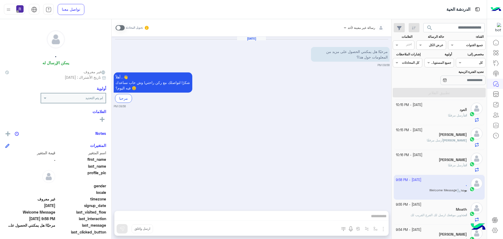
click at [116, 29] on span at bounding box center [119, 27] width 9 height 5
click at [381, 228] on img "button" at bounding box center [383, 228] width 6 height 6
click at [373, 219] on span "الصور" at bounding box center [373, 217] width 10 height 6
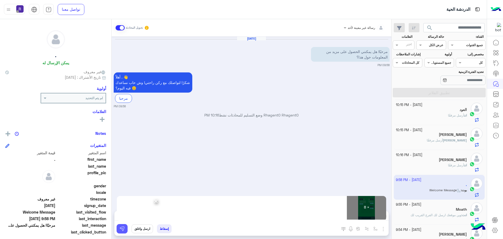
click at [123, 227] on img at bounding box center [121, 228] width 5 height 5
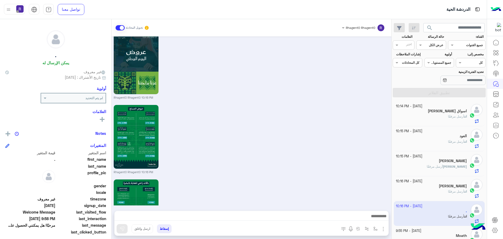
scroll to position [543, 0]
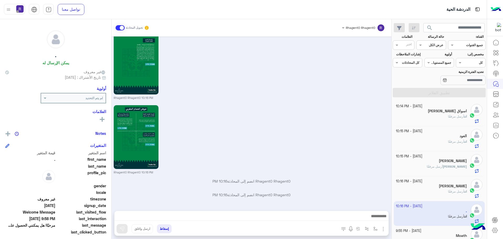
click at [453, 115] on span "أرسل مرفقًا" at bounding box center [456, 116] width 16 height 4
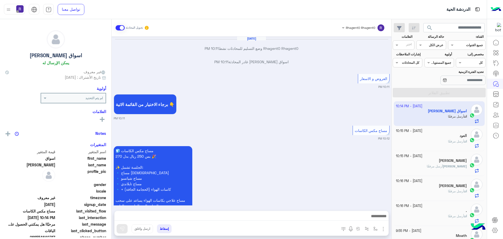
scroll to position [764, 0]
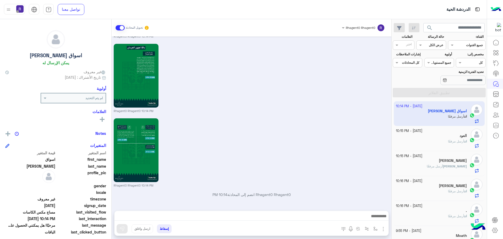
click at [367, 212] on div at bounding box center [251, 217] width 274 height 13
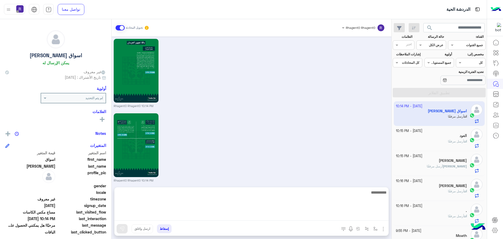
click at [369, 213] on textarea at bounding box center [251, 204] width 274 height 31
paste textarea "**********"
type textarea "**********"
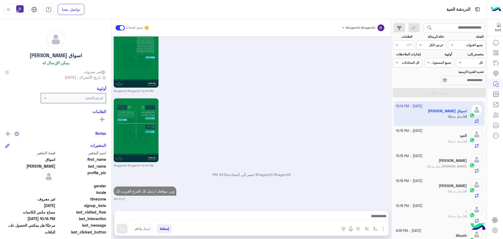
click at [443, 142] on div "انت أرسل مرفقًا" at bounding box center [431, 143] width 71 height 9
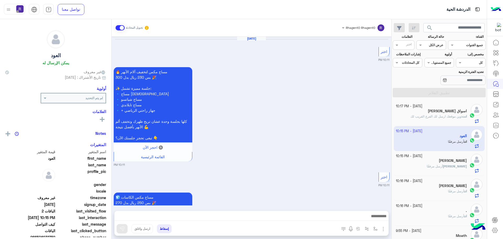
scroll to position [1009, 0]
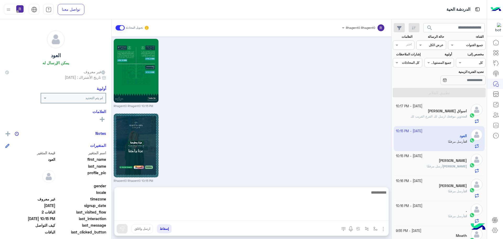
click at [297, 216] on textarea at bounding box center [251, 204] width 274 height 31
paste textarea "**********"
type textarea "**********"
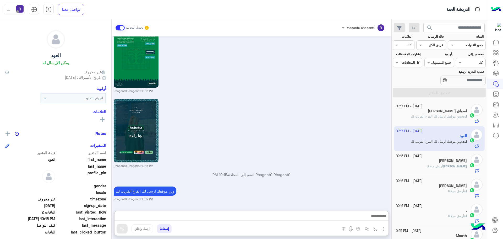
click at [423, 160] on div "[PERSON_NAME]" at bounding box center [431, 160] width 71 height 5
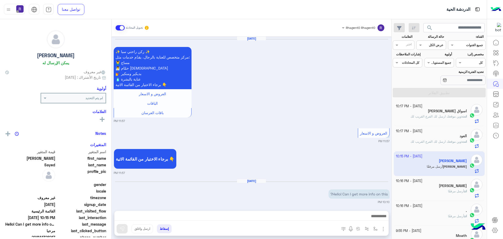
scroll to position [807, 0]
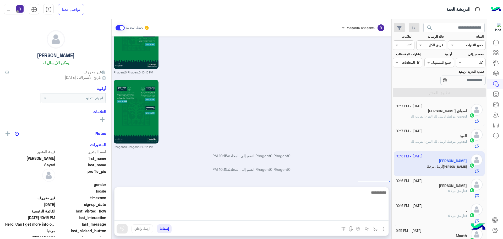
click at [358, 213] on textarea at bounding box center [251, 204] width 274 height 31
paste textarea "**********"
type textarea "**********"
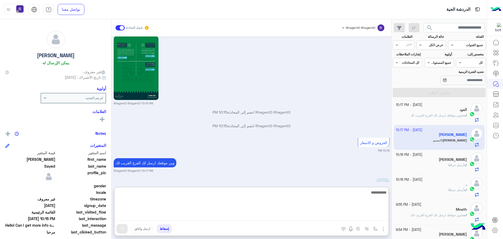
scroll to position [870, 0]
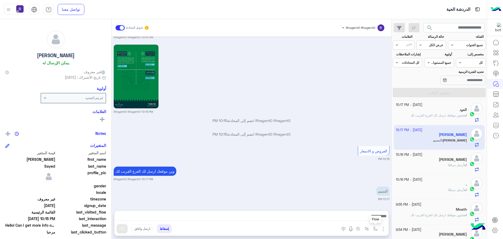
click at [374, 233] on button "button" at bounding box center [375, 228] width 9 height 9
click at [368, 218] on div "أدخل اسم مجموعة الرسائل" at bounding box center [359, 216] width 36 height 5
type input "*****"
click at [368, 211] on div "الجنادرية" at bounding box center [360, 207] width 39 height 10
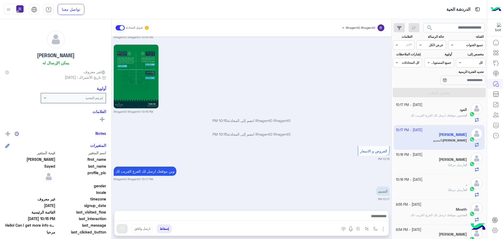
type textarea "*********"
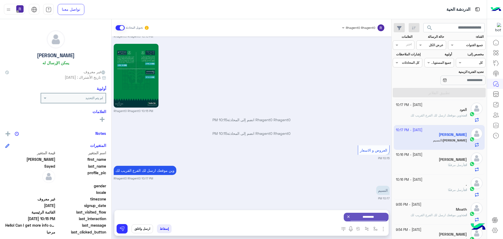
scroll to position [848, 0]
click at [119, 227] on button at bounding box center [122, 228] width 11 height 9
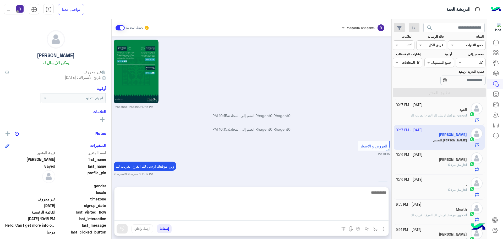
click at [376, 216] on textarea at bounding box center [251, 204] width 274 height 31
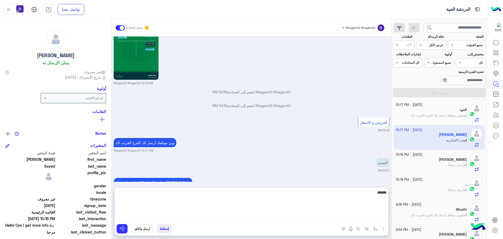
scroll to position [920, 0]
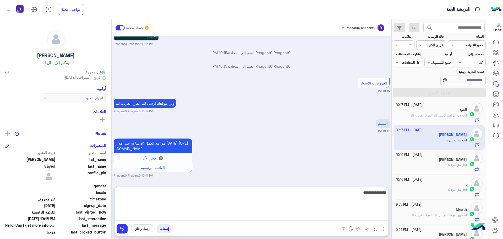
type textarea "**********"
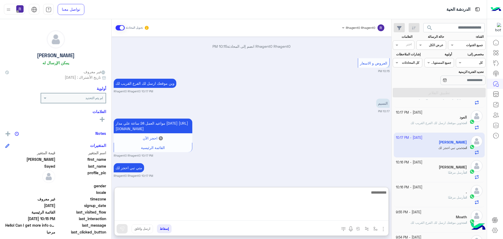
scroll to position [26, 0]
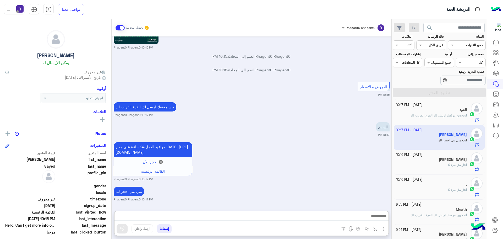
click at [438, 162] on div "انت أرسل مرفقًا" at bounding box center [431, 166] width 71 height 9
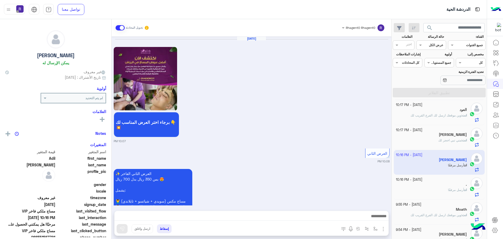
scroll to position [1025, 0]
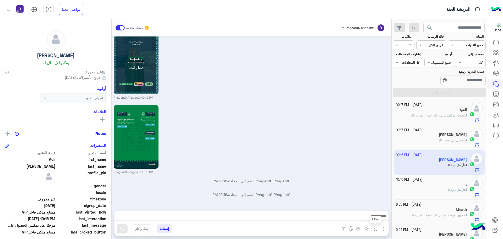
click at [375, 230] on img "button" at bounding box center [375, 228] width 4 height 4
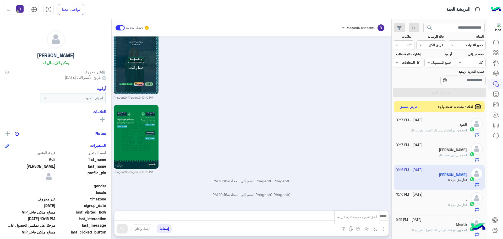
click at [412, 103] on button "عرض مسبق" at bounding box center [408, 106] width 22 height 7
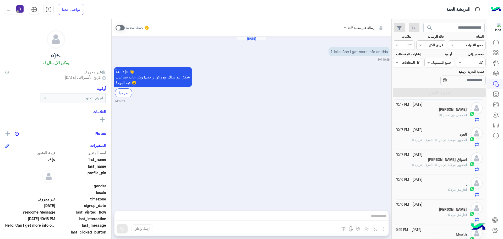
click at [121, 30] on span at bounding box center [119, 27] width 9 height 5
click at [383, 227] on img "button" at bounding box center [383, 228] width 6 height 6
click at [370, 217] on span "الصور" at bounding box center [373, 217] width 10 height 6
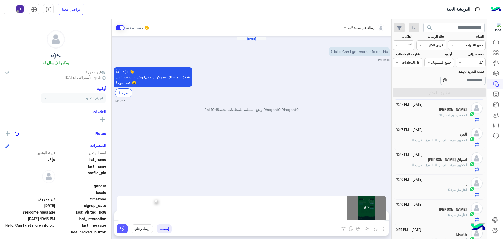
click at [126, 229] on button at bounding box center [122, 228] width 11 height 9
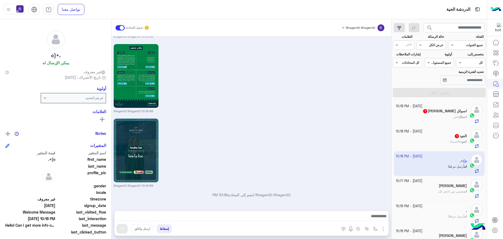
scroll to position [450, 0]
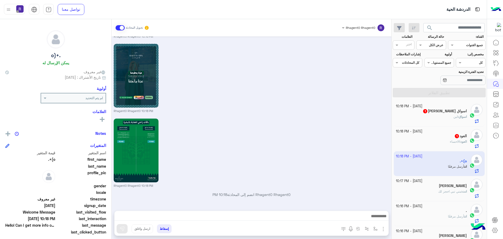
click at [459, 136] on h5 "العود 1" at bounding box center [460, 136] width 13 height 4
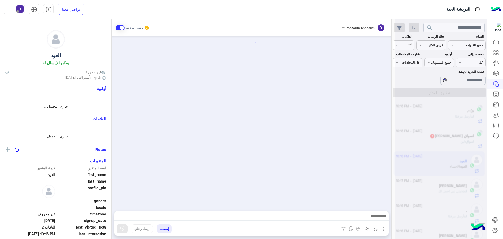
scroll to position [924, 0]
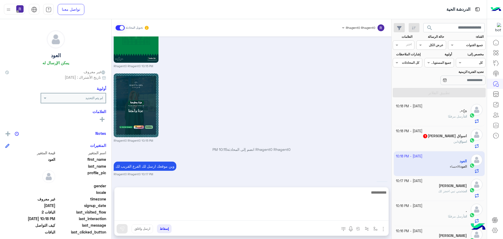
click at [361, 215] on textarea at bounding box center [251, 204] width 274 height 31
type textarea "**********"
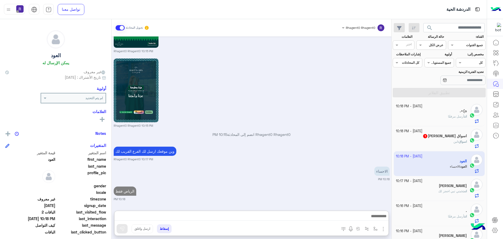
click at [450, 144] on div "اسواق : لبن" at bounding box center [431, 143] width 71 height 9
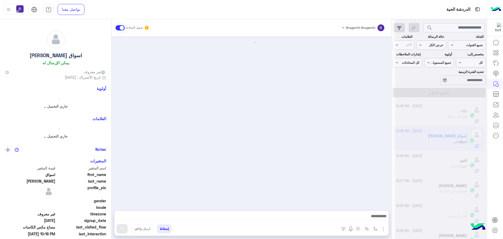
scroll to position [777, 0]
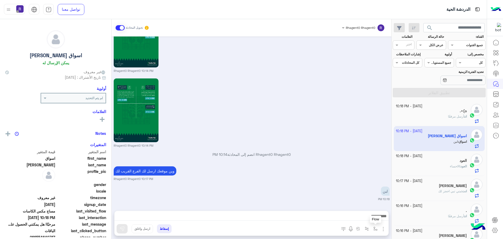
click at [374, 230] on img "button" at bounding box center [375, 228] width 4 height 4
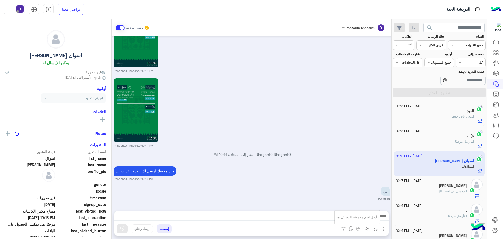
click at [368, 219] on div "أدخل اسم مجموعة الرسائل" at bounding box center [359, 216] width 36 height 5
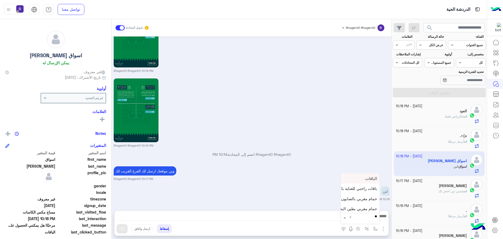
type input "***"
click at [373, 202] on div "لبن" at bounding box center [360, 207] width 39 height 10
type textarea "***"
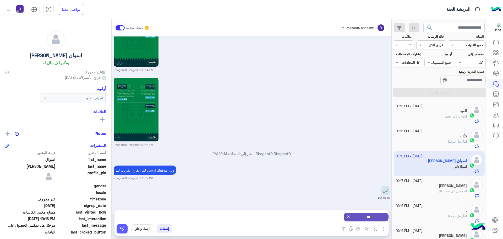
click at [117, 230] on button at bounding box center [122, 228] width 11 height 9
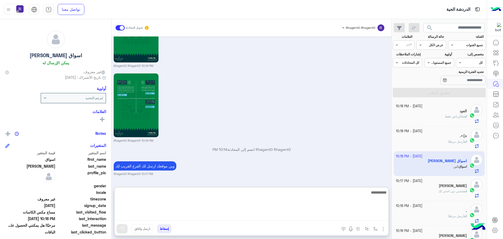
click at [279, 217] on textarea at bounding box center [251, 204] width 274 height 31
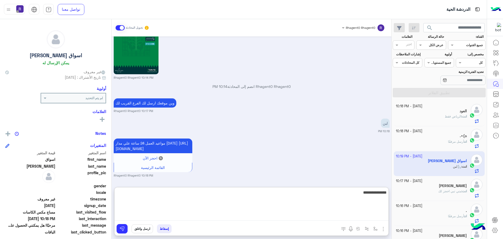
type textarea "**********"
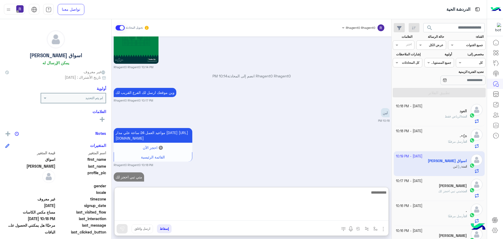
scroll to position [870, 0]
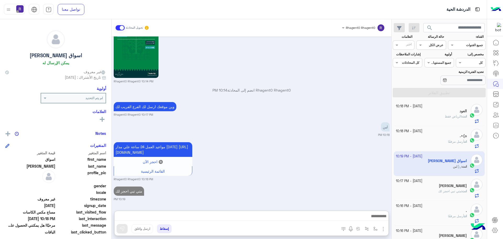
click at [299, 141] on div "مواعيد العمل 24 ساعة علي مدار اليوم https://maps.app.goo.gl/H7tsGYEmp6EGsZ938 🔘…" at bounding box center [252, 161] width 276 height 40
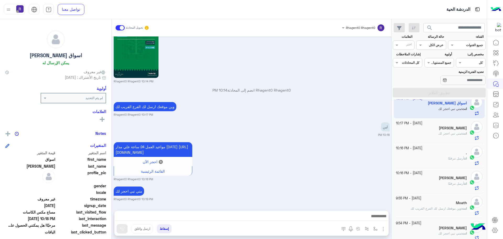
scroll to position [0, 0]
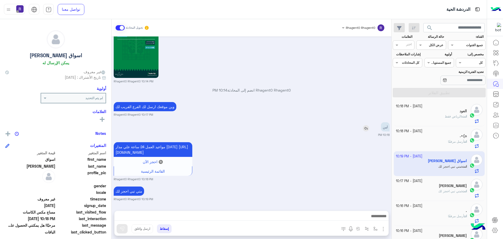
click at [386, 123] on p "لبن" at bounding box center [385, 126] width 9 height 9
type textarea "***"
click at [386, 123] on p "لبن" at bounding box center [385, 126] width 9 height 9
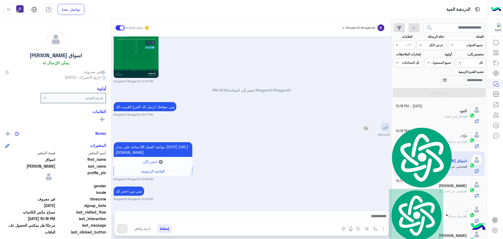
click at [386, 123] on p "لبن" at bounding box center [385, 126] width 9 height 9
click at [373, 154] on div "مواعيد العمل 24 ساعة علي مدار اليوم https://maps.app.goo.gl/H7tsGYEmp6EGsZ938 🔘…" at bounding box center [252, 161] width 276 height 40
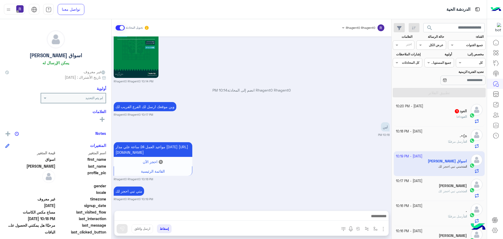
click at [452, 115] on div "العود : افا" at bounding box center [431, 118] width 71 height 9
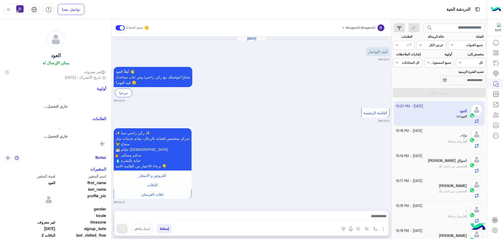
scroll to position [827, 0]
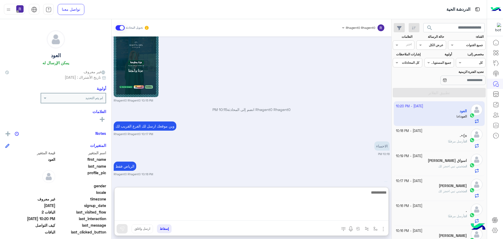
click at [384, 217] on textarea at bounding box center [251, 204] width 274 height 31
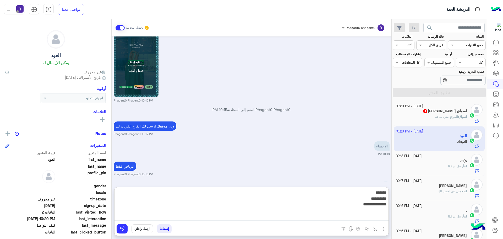
type textarea "**********"
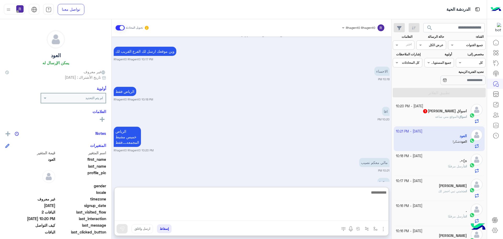
scroll to position [922, 0]
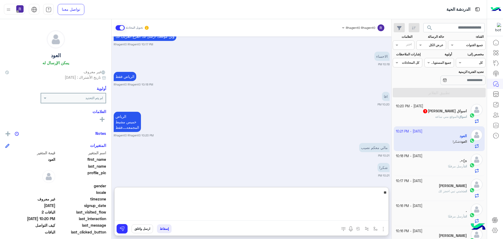
type textarea "**"
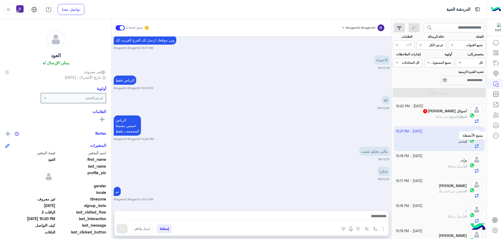
click at [466, 128] on mat-tooltip-component "متتبع الأنشطة" at bounding box center [473, 136] width 28 height 16
click at [458, 118] on b "اسواق :" at bounding box center [462, 116] width 9 height 4
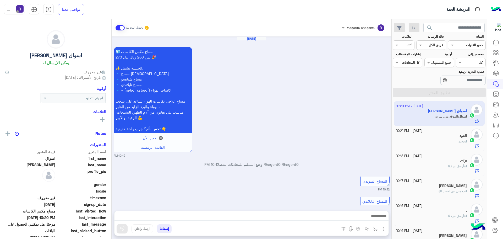
scroll to position [790, 0]
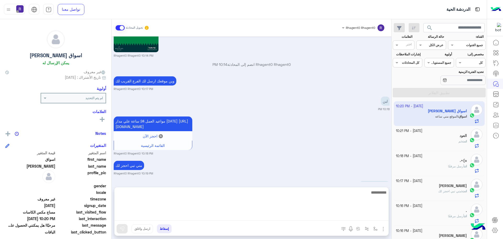
click at [356, 216] on textarea at bounding box center [251, 204] width 274 height 31
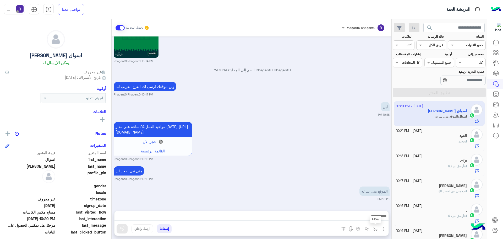
click at [376, 226] on img "button" at bounding box center [375, 228] width 4 height 4
click at [367, 219] on div "أدخل اسم مجموعة الرسائل" at bounding box center [359, 216] width 36 height 5
type input "***"
click at [370, 206] on div "لبن" at bounding box center [360, 207] width 39 height 10
type textarea "***"
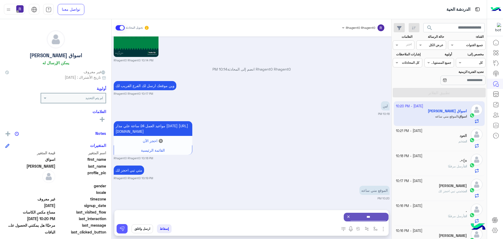
click at [126, 227] on button at bounding box center [122, 228] width 11 height 9
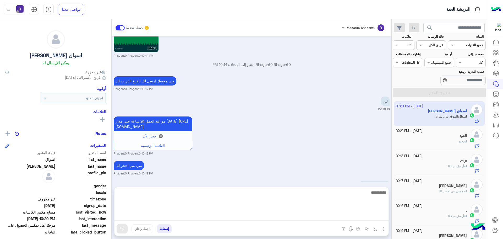
click at [251, 214] on textarea at bounding box center [251, 204] width 274 height 31
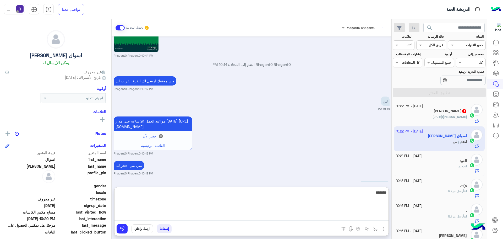
scroll to position [863, 0]
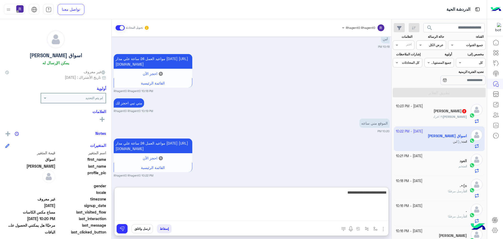
type textarea "**********"
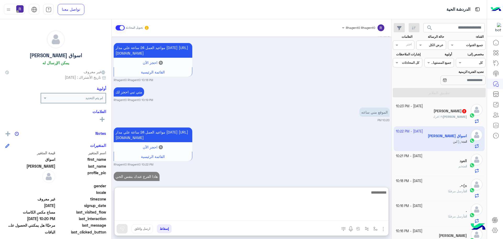
scroll to position [883, 0]
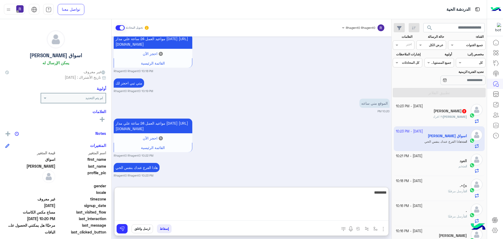
type textarea "********"
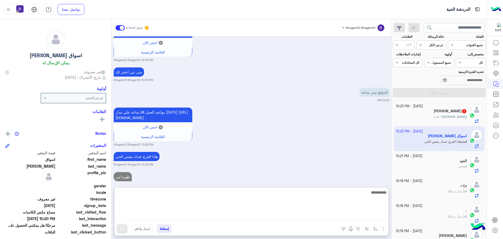
scroll to position [903, 0]
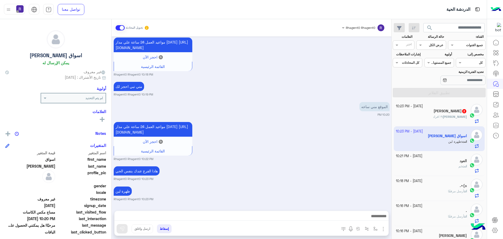
click at [223, 185] on div "ظهرة لبن Rhagent0 Rhagent0 10:23 PM" at bounding box center [252, 193] width 276 height 16
click at [450, 121] on div "Mahmoud : ٣ افراد" at bounding box center [431, 118] width 71 height 9
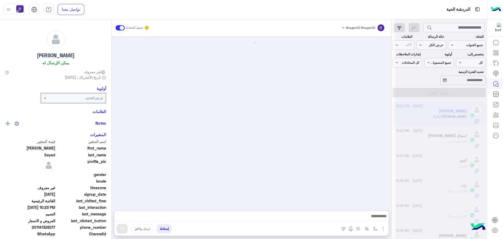
scroll to position [728, 0]
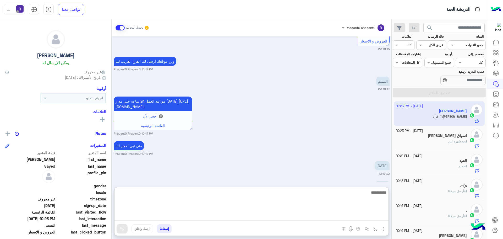
click at [366, 217] on textarea at bounding box center [251, 204] width 274 height 31
type textarea "*"
type textarea "**********"
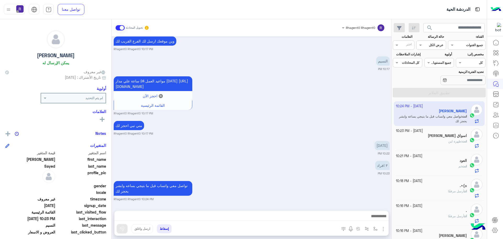
click at [299, 119] on div "متي تبي احجز لك Rhagent0 Rhagent0 10:17 PM" at bounding box center [252, 127] width 276 height 16
click at [354, 171] on small "10:23 PM" at bounding box center [252, 173] width 276 height 4
click at [370, 29] on input "text" at bounding box center [369, 27] width 29 height 5
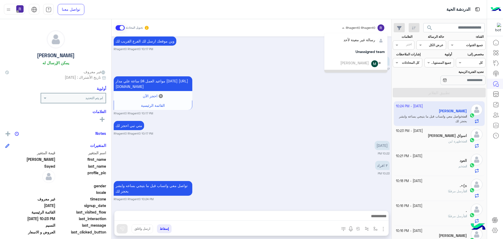
click at [343, 88] on div "مواعيد العمل 24 ساعة علي مدار اليوم https://maps.google.com/?q=24.806667,46.864…" at bounding box center [252, 95] width 276 height 40
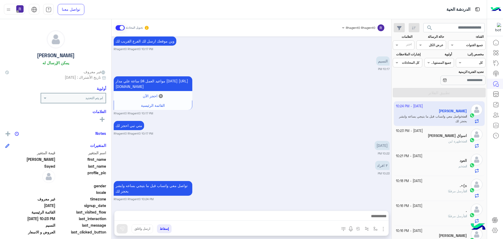
click at [10, 11] on img at bounding box center [8, 9] width 7 height 7
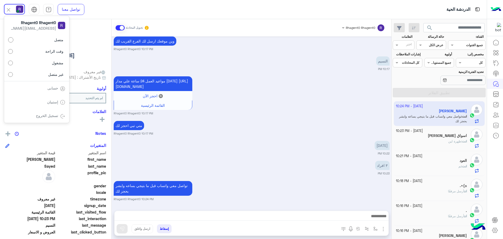
click at [264, 87] on div "مواعيد العمل 24 ساعة علي مدار اليوم https://maps.google.com/?q=24.806667,46.864…" at bounding box center [252, 95] width 276 height 40
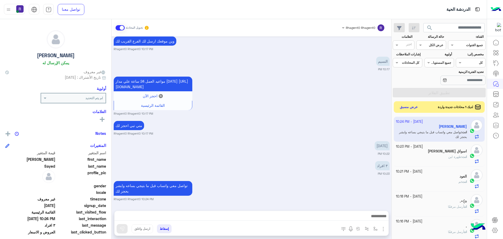
scroll to position [197, 0]
click at [411, 107] on button "عرض مسبق" at bounding box center [408, 106] width 22 height 7
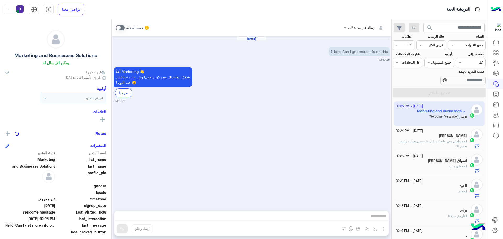
click at [122, 30] on span at bounding box center [119, 27] width 9 height 5
click at [382, 226] on img "button" at bounding box center [383, 228] width 6 height 6
click at [373, 216] on span "الصور" at bounding box center [373, 217] width 10 height 6
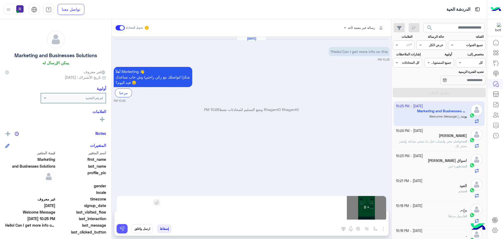
click at [122, 226] on img at bounding box center [121, 228] width 5 height 5
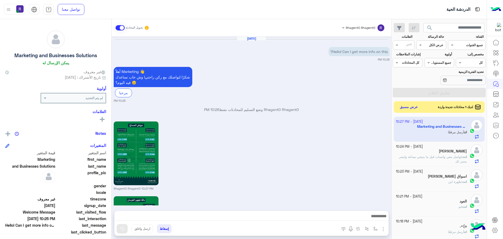
scroll to position [524, 0]
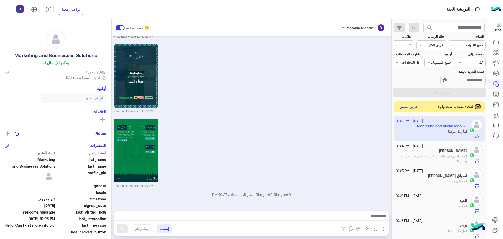
click at [412, 105] on button "عرض مسبق" at bounding box center [408, 106] width 22 height 7
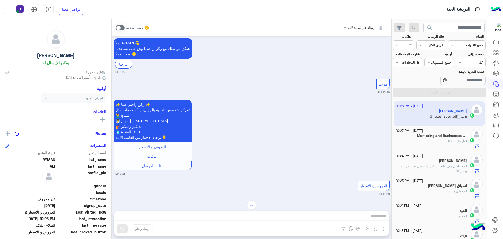
scroll to position [60, 0]
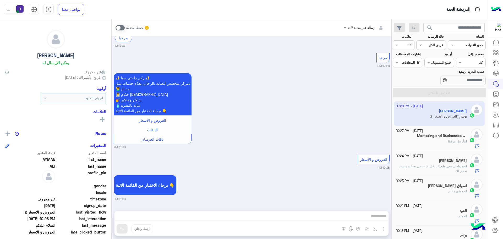
click at [121, 26] on span at bounding box center [119, 27] width 9 height 5
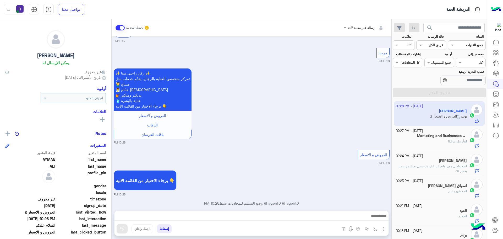
scroll to position [73, 0]
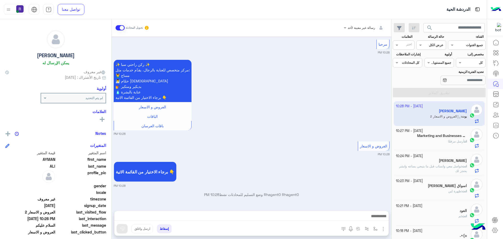
click at [380, 226] on button "button" at bounding box center [383, 228] width 7 height 7
click at [375, 214] on span "الصور" at bounding box center [373, 217] width 10 height 6
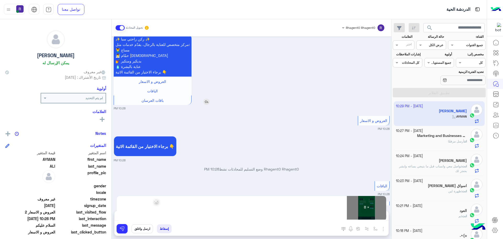
scroll to position [114, 0]
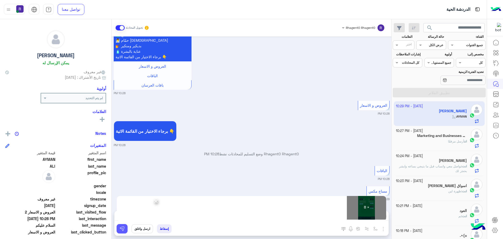
click at [126, 233] on button at bounding box center [122, 228] width 11 height 9
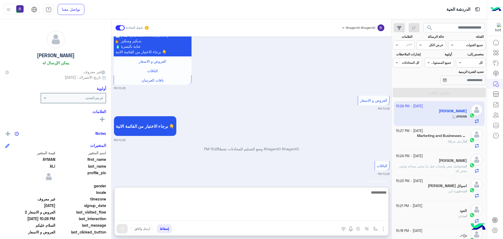
click at [200, 216] on textarea at bounding box center [251, 204] width 274 height 31
paste textarea "**********"
type textarea "**********"
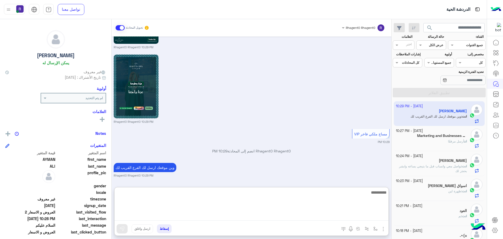
scroll to position [807, 0]
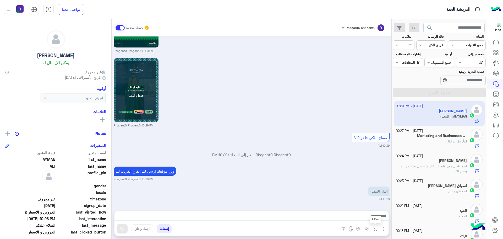
click at [376, 229] on img "button" at bounding box center [375, 228] width 4 height 4
click at [368, 216] on input "text" at bounding box center [363, 216] width 26 height 5
type input "*****"
click at [371, 206] on span "الشفا" at bounding box center [372, 207] width 9 height 5
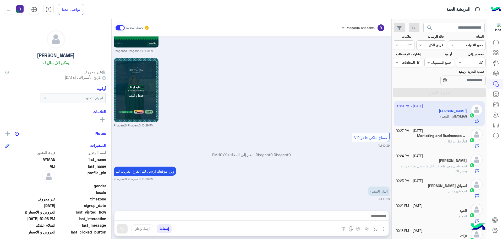
type textarea "*****"
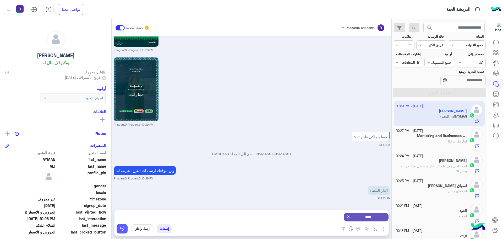
click at [120, 224] on button at bounding box center [122, 228] width 11 height 9
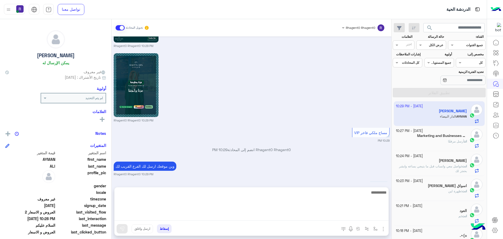
click at [208, 216] on textarea at bounding box center [251, 204] width 274 height 31
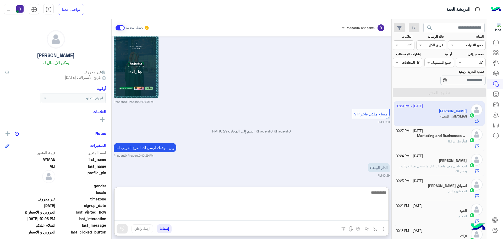
scroll to position [807, 0]
type textarea "*"
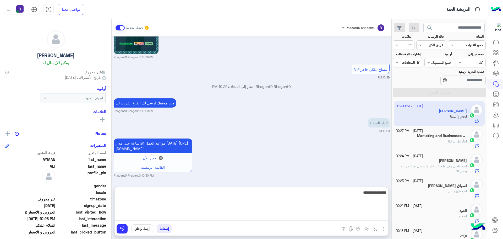
type textarea "**********"
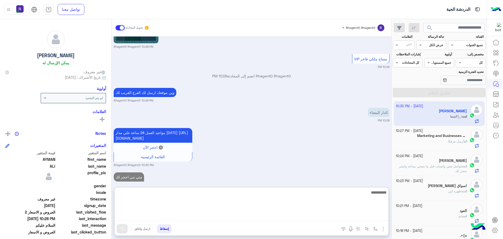
scroll to position [877, 0]
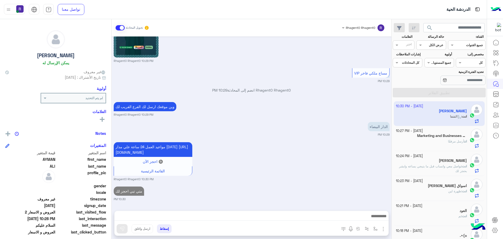
click at [344, 179] on div "[DATE] السلام عليكم 10:27 PM أهلاً AYMAN 👋 شكرًا لتواصلك مع ركن راحتي! وش حاب ن…" at bounding box center [252, 120] width 280 height 169
click at [291, 164] on div "مواعيد العمل 24 ساعة علي مدار [DATE] [URL][DOMAIN_NAME] 🔘 احجز الآن القائمة الر…" at bounding box center [252, 161] width 276 height 40
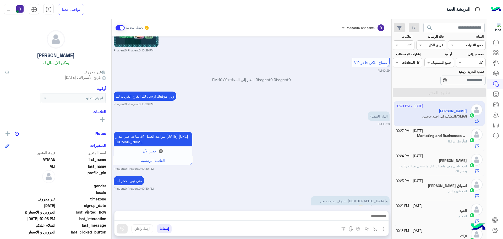
scroll to position [893, 0]
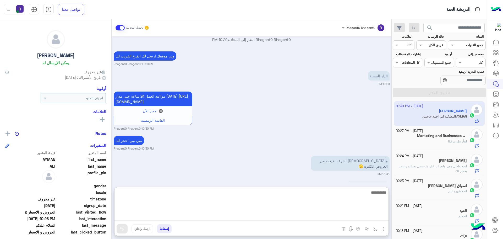
click at [370, 219] on textarea at bounding box center [251, 204] width 274 height 31
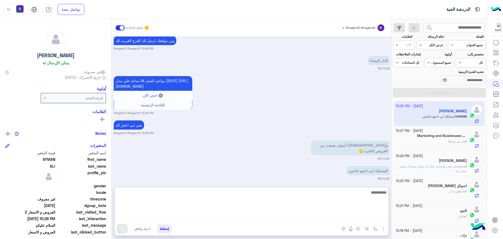
scroll to position [916, 0]
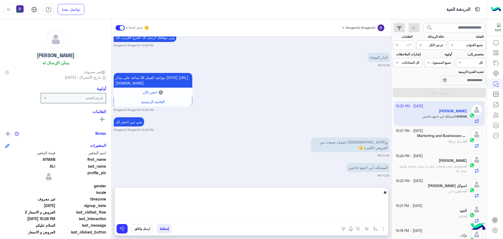
type textarea "*"
type textarea "**********"
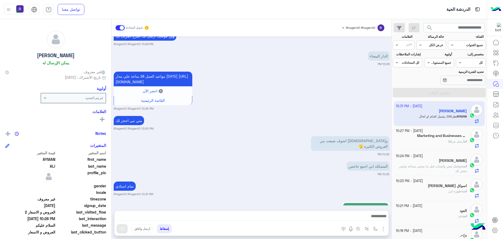
scroll to position [999, 0]
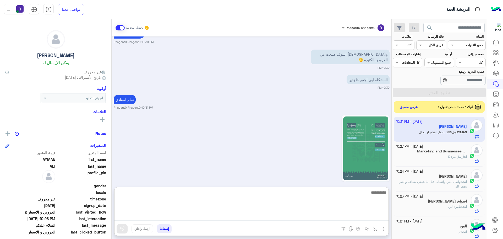
click at [360, 220] on textarea at bounding box center [251, 204] width 274 height 31
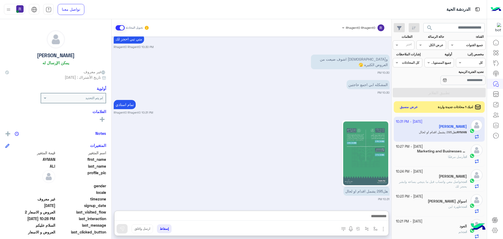
click at [369, 153] on img at bounding box center [365, 153] width 45 height 64
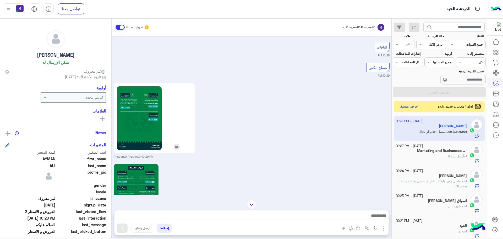
scroll to position [231, 0]
click at [155, 125] on img at bounding box center [139, 119] width 45 height 64
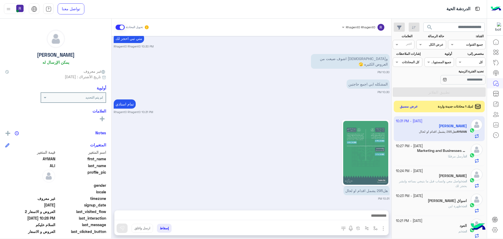
scroll to position [999, 0]
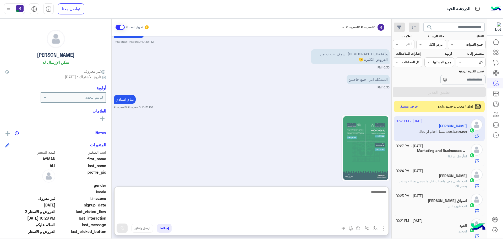
click at [368, 216] on textarea at bounding box center [251, 203] width 274 height 31
type textarea "**********"
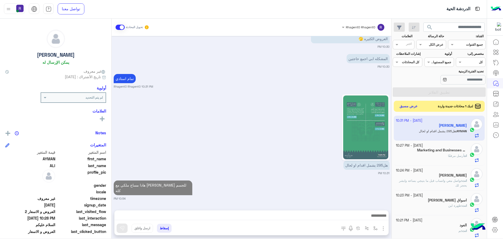
click at [406, 109] on button "عرض مسبق" at bounding box center [408, 106] width 22 height 7
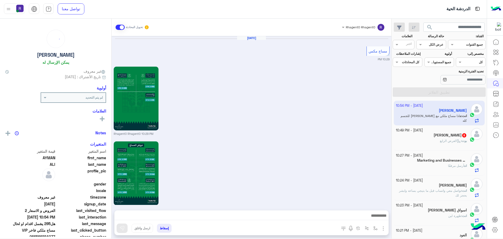
scroll to position [766, 0]
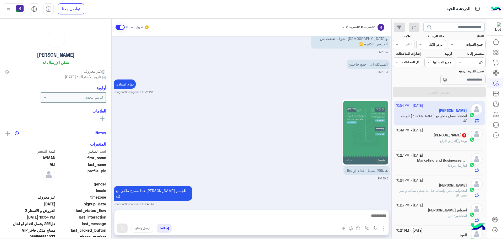
click at [424, 137] on div "[PERSON_NAME] 8" at bounding box center [431, 135] width 71 height 5
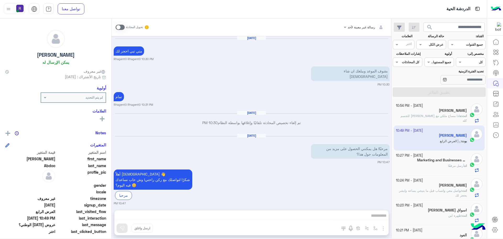
scroll to position [779, 0]
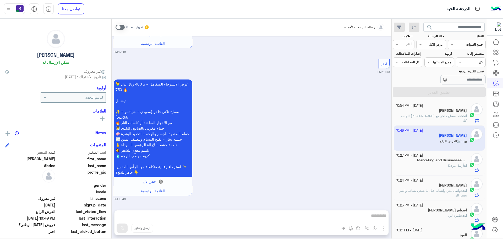
click at [120, 28] on span at bounding box center [119, 27] width 9 height 5
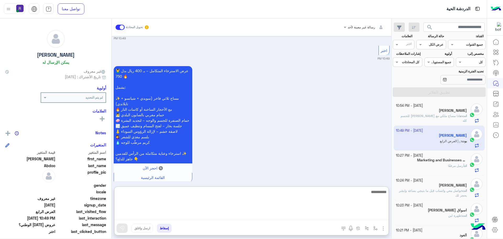
click at [292, 216] on textarea at bounding box center [251, 203] width 274 height 31
paste textarea "**********"
type textarea "**********"
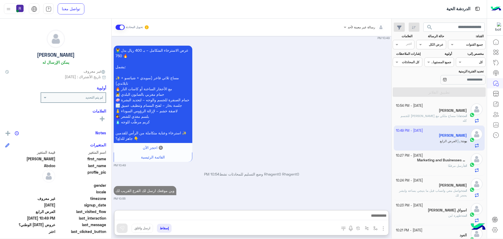
click at [385, 230] on img "button" at bounding box center [383, 228] width 6 height 6
click at [370, 216] on span "الصور" at bounding box center [373, 217] width 10 height 6
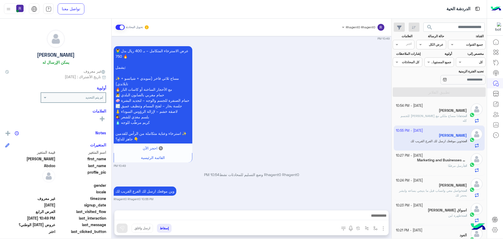
scroll to position [826, 0]
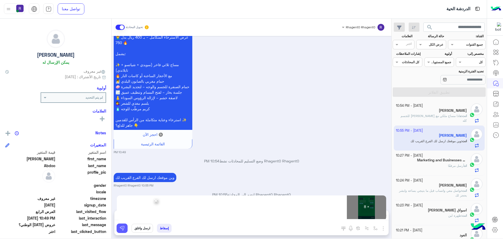
click at [120, 229] on img at bounding box center [121, 227] width 5 height 5
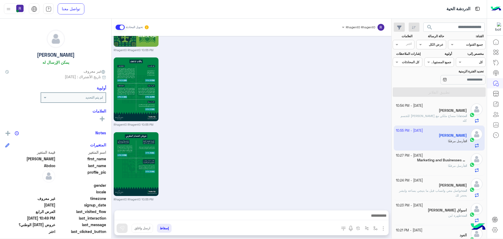
scroll to position [1442, 0]
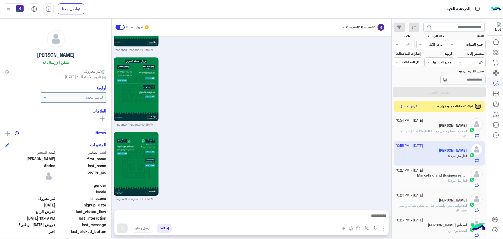
click at [414, 109] on button "عرض مسبق" at bounding box center [408, 106] width 22 height 7
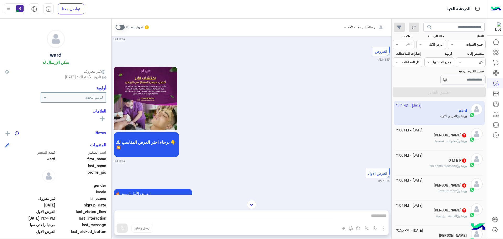
scroll to position [633, 0]
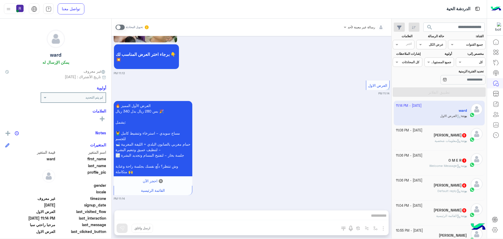
click at [117, 25] on label at bounding box center [119, 27] width 9 height 5
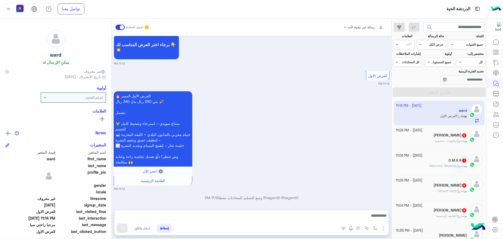
scroll to position [647, 0]
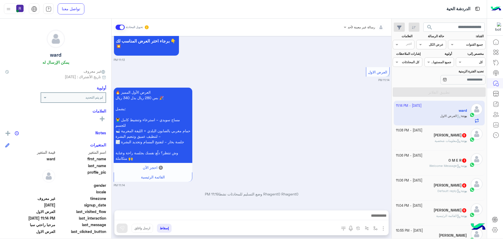
click at [384, 229] on img "button" at bounding box center [383, 228] width 6 height 6
click at [374, 218] on span "الصور" at bounding box center [373, 217] width 10 height 6
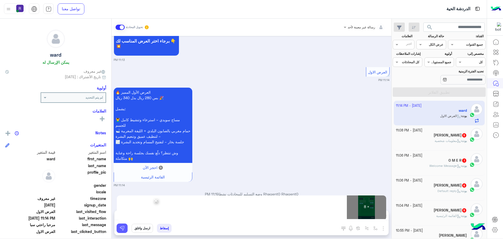
click at [122, 229] on img at bounding box center [121, 227] width 5 height 5
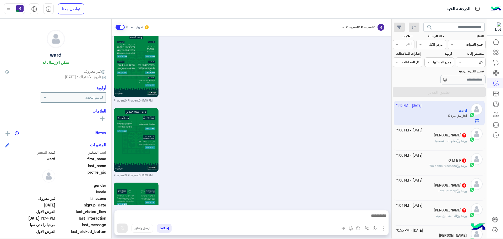
scroll to position [1256, 0]
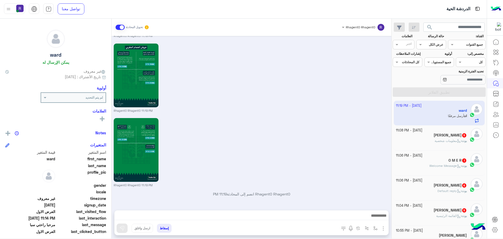
click at [435, 136] on div "[PERSON_NAME] 5" at bounding box center [431, 135] width 71 height 5
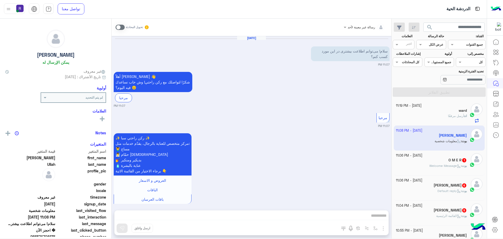
scroll to position [209, 0]
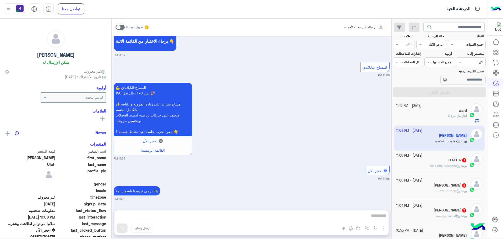
click at [121, 29] on span at bounding box center [119, 27] width 9 height 5
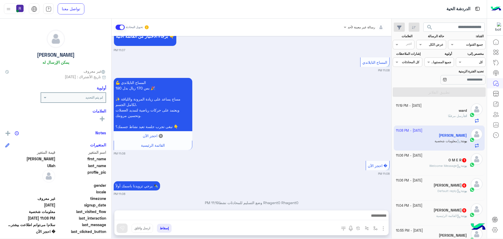
scroll to position [222, 0]
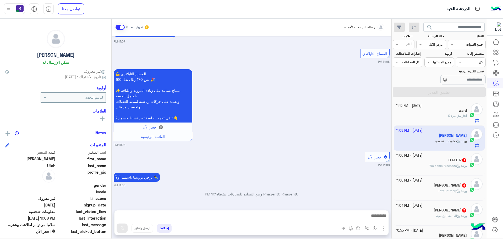
click at [383, 229] on img "button" at bounding box center [383, 228] width 6 height 6
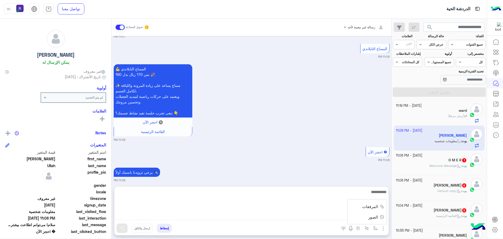
click at [330, 217] on textarea at bounding box center [251, 203] width 274 height 31
paste textarea "**********"
type textarea "**********"
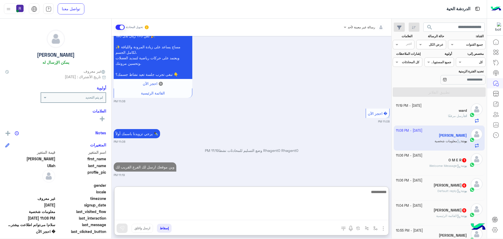
scroll to position [279, 0]
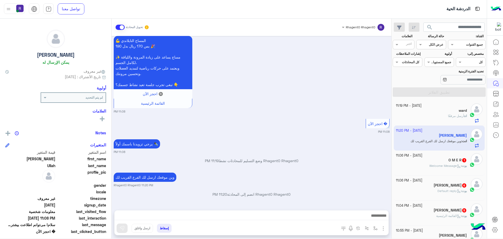
click at [461, 160] on h5 "O M E R 1" at bounding box center [457, 160] width 18 height 4
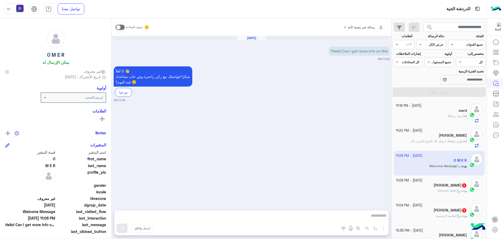
click at [119, 25] on span at bounding box center [119, 27] width 9 height 5
click at [384, 225] on img "button" at bounding box center [383, 228] width 6 height 6
click at [372, 214] on span "الصور" at bounding box center [373, 217] width 10 height 6
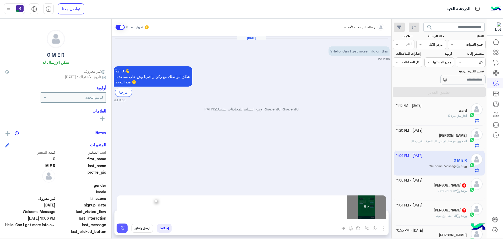
click at [124, 231] on button at bounding box center [122, 227] width 11 height 9
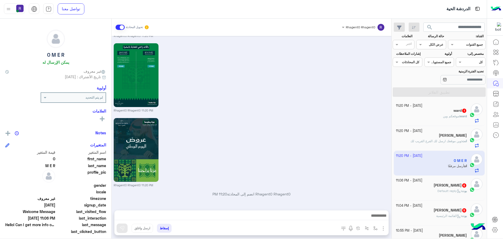
scroll to position [524, 0]
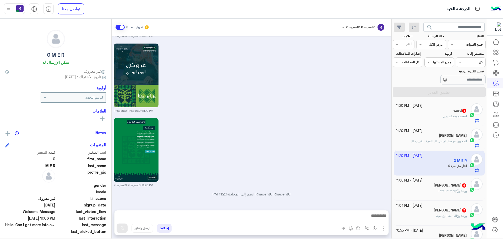
click at [451, 183] on h5 "[PERSON_NAME] 6" at bounding box center [449, 185] width 33 height 4
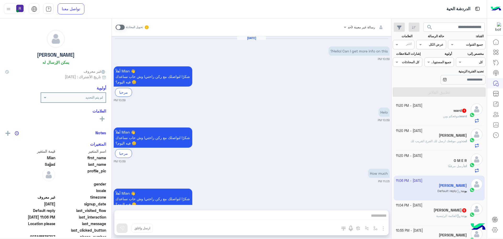
scroll to position [207, 0]
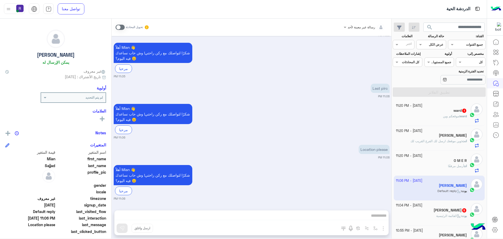
click at [118, 25] on span at bounding box center [119, 27] width 9 height 5
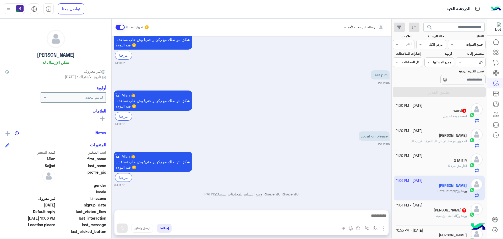
click at [384, 228] on img "button" at bounding box center [383, 228] width 6 height 6
click at [375, 219] on span "الصور" at bounding box center [373, 217] width 10 height 6
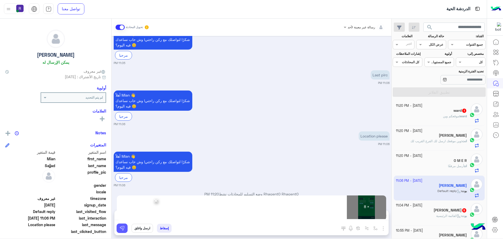
click at [124, 228] on img at bounding box center [121, 227] width 5 height 5
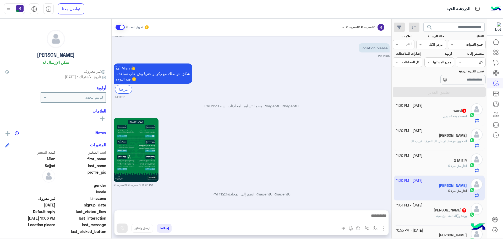
scroll to position [383, 0]
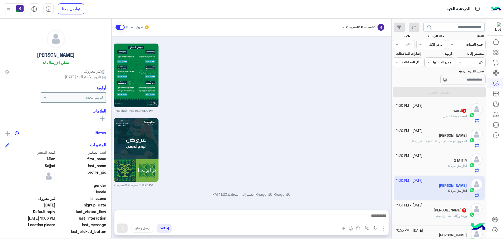
click at [428, 211] on div "[PERSON_NAME] 5" at bounding box center [431, 210] width 71 height 5
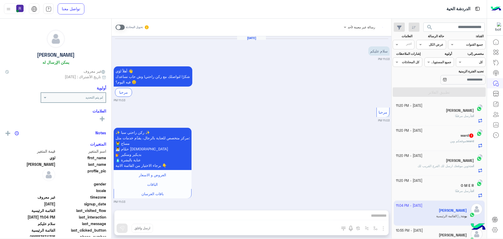
scroll to position [264, 0]
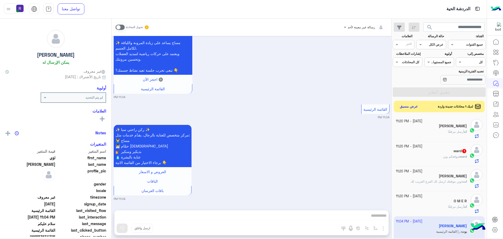
click at [119, 30] on div "تحويل المحادثة" at bounding box center [132, 27] width 34 height 9
click at [119, 29] on span at bounding box center [119, 27] width 9 height 5
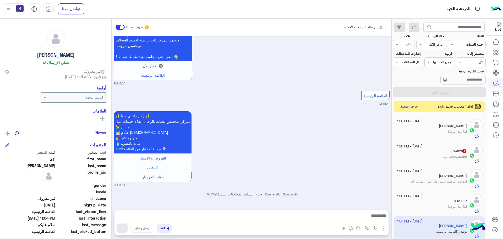
click at [383, 226] on img "button" at bounding box center [383, 228] width 6 height 6
click at [373, 214] on span "الصور" at bounding box center [373, 217] width 10 height 6
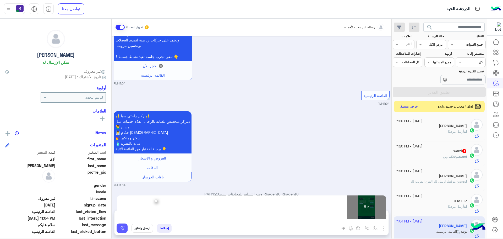
click at [118, 225] on button at bounding box center [122, 227] width 11 height 9
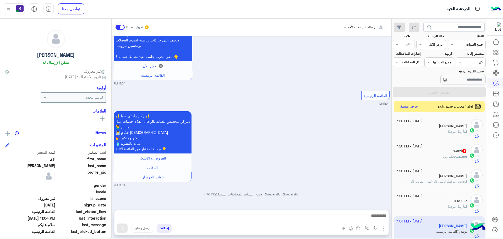
click at [201, 211] on div at bounding box center [251, 216] width 274 height 13
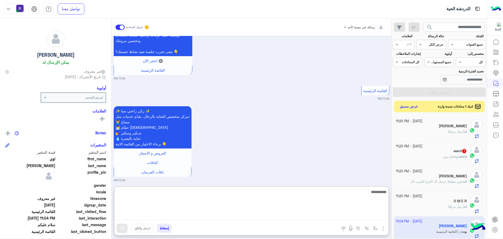
click at [202, 215] on textarea at bounding box center [251, 203] width 274 height 31
paste textarea "**********"
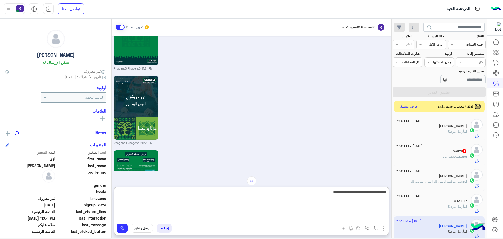
scroll to position [924, 0]
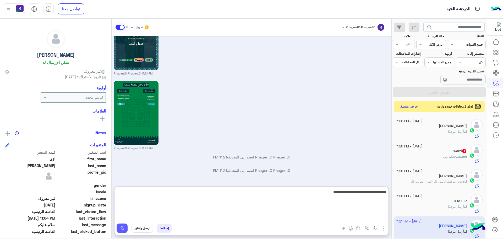
type textarea "**********"
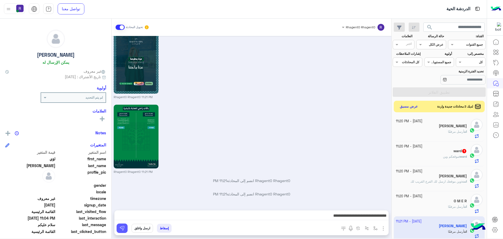
click at [118, 230] on button at bounding box center [122, 227] width 11 height 9
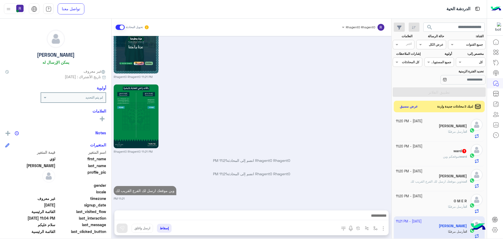
click at [445, 158] on span "موقعكم وين" at bounding box center [451, 156] width 16 height 4
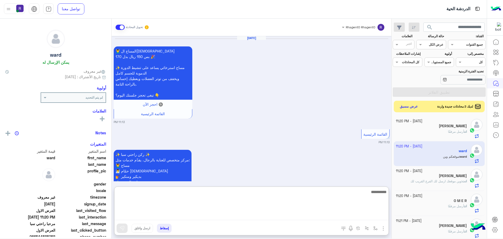
click at [337, 214] on textarea at bounding box center [251, 203] width 274 height 31
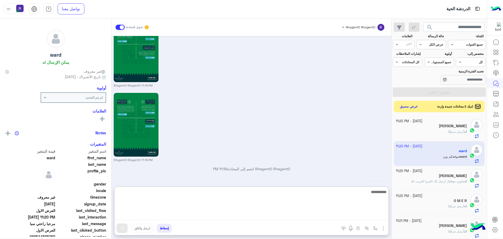
paste textarea "**********"
type textarea "**********"
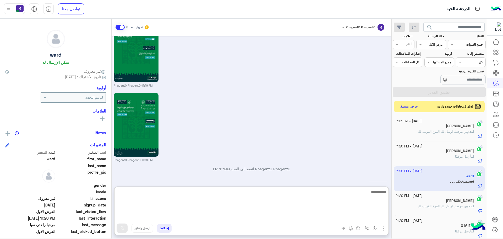
scroll to position [1080, 0]
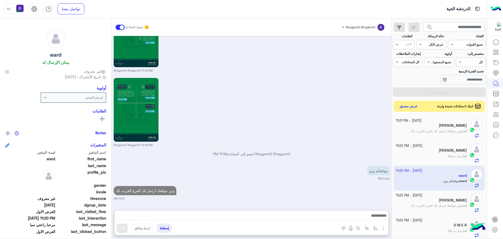
click at [402, 106] on button "عرض مسبق" at bounding box center [408, 106] width 22 height 7
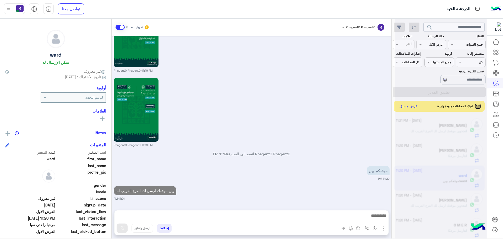
scroll to position [1056, 0]
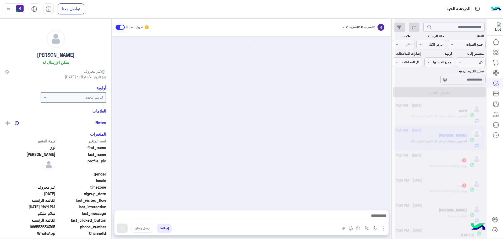
scroll to position [860, 0]
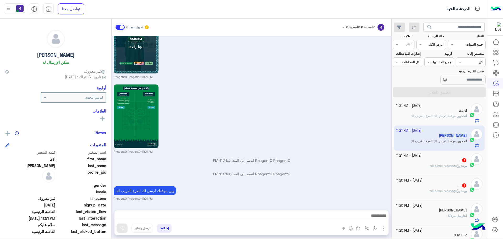
click at [430, 162] on div ". 1" at bounding box center [431, 160] width 71 height 5
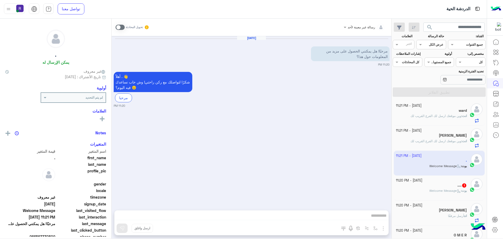
click at [120, 29] on span at bounding box center [119, 27] width 9 height 5
click at [383, 227] on img "button" at bounding box center [383, 228] width 6 height 6
click at [375, 211] on button "المرفقات" at bounding box center [372, 206] width 28 height 10
click at [382, 227] on img "button" at bounding box center [383, 228] width 6 height 6
click at [376, 216] on span "الصور" at bounding box center [373, 217] width 10 height 6
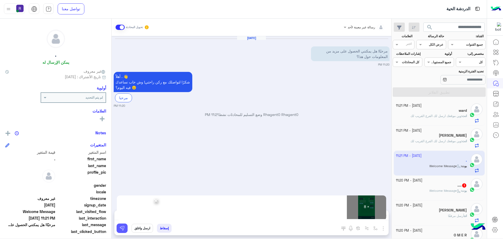
click at [122, 230] on button at bounding box center [122, 227] width 11 height 9
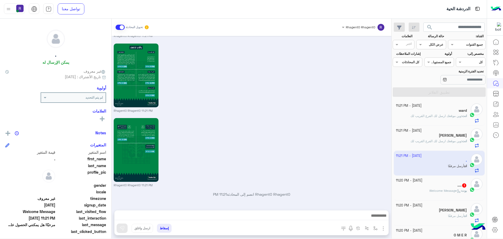
scroll to position [530, 0]
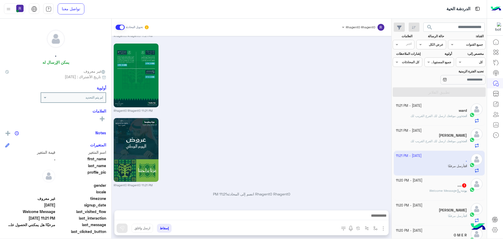
click at [458, 186] on h5 ".... 1" at bounding box center [461, 185] width 9 height 4
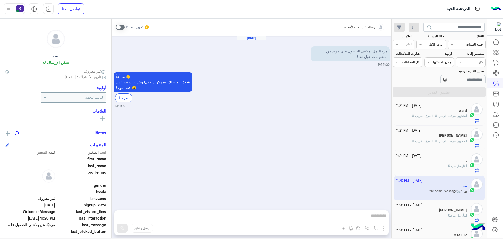
click at [121, 25] on span at bounding box center [119, 27] width 9 height 5
click at [384, 229] on img "button" at bounding box center [383, 228] width 6 height 6
click at [378, 219] on span "الصور" at bounding box center [373, 217] width 10 height 6
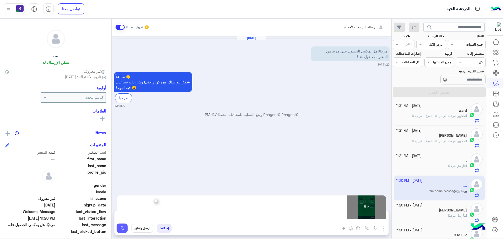
click at [122, 227] on img at bounding box center [121, 227] width 5 height 5
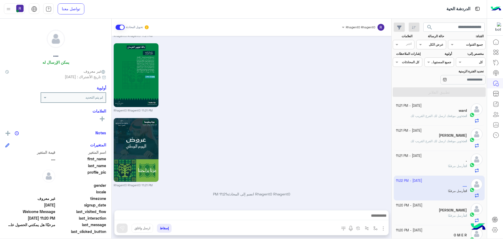
scroll to position [530, 0]
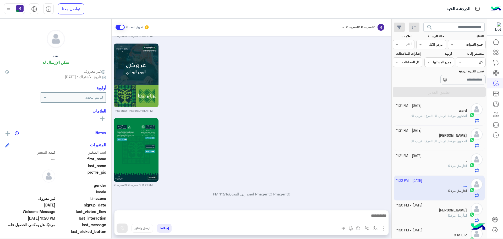
click at [369, 141] on div "Rhagent0 Rhagent0 11:21 PM" at bounding box center [252, 152] width 276 height 70
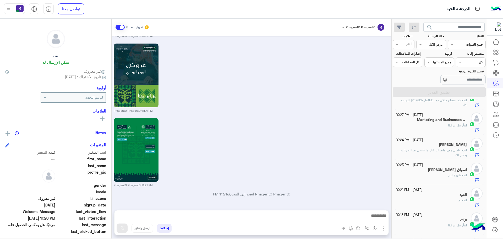
scroll to position [0, 0]
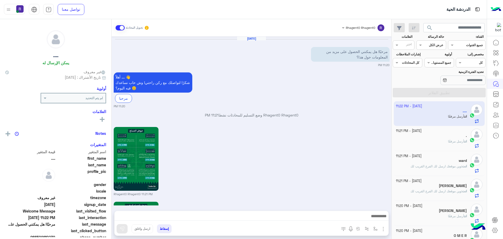
scroll to position [530, 0]
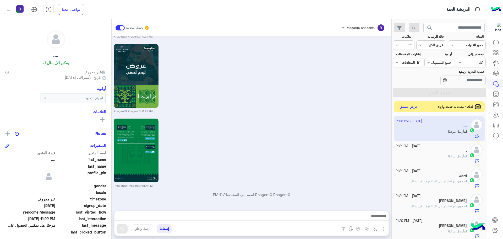
click at [406, 109] on button "عرض مسبق" at bounding box center [408, 106] width 22 height 7
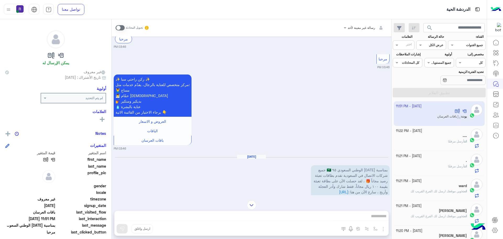
scroll to position [709, 0]
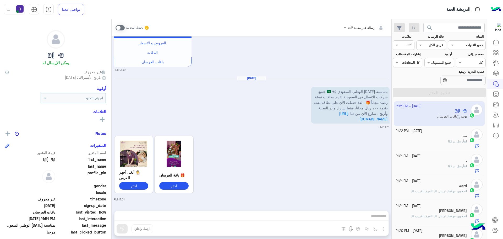
click at [122, 29] on span at bounding box center [119, 27] width 9 height 5
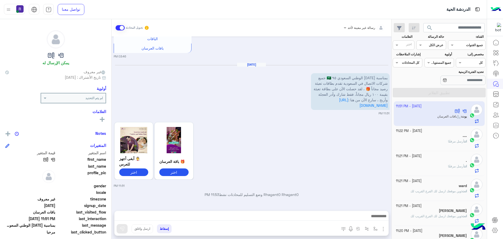
click at [120, 27] on span at bounding box center [119, 27] width 9 height 5
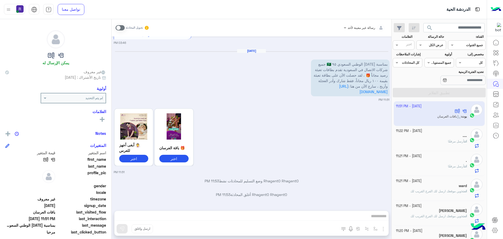
click at [377, 66] on span "بمناسبة [DATE] الوطني السعودي ٩٥ 🇸🇦 جميع شركات الاتصال في السعودية تقدم بطاقات …" at bounding box center [350, 75] width 74 height 26
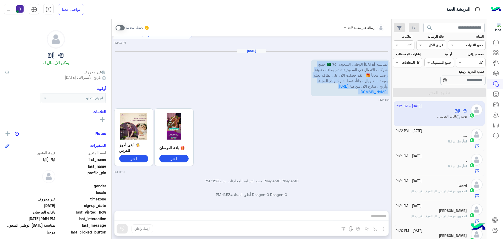
type textarea "**********"
click at [377, 66] on span "بمناسبة [DATE] الوطني السعودي ٩٥ 🇸🇦 جميع شركات الاتصال في السعودية تقدم بطاقات …" at bounding box center [350, 75] width 74 height 26
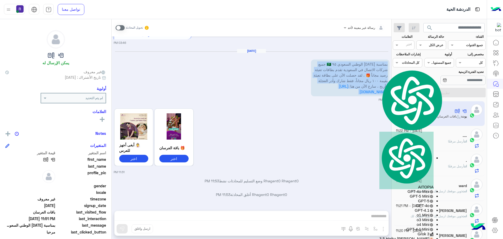
click at [377, 66] on span "بمناسبة [DATE] الوطني السعودي ٩٥ 🇸🇦 جميع شركات الاتصال في السعودية تقدم بطاقات …" at bounding box center [350, 75] width 74 height 26
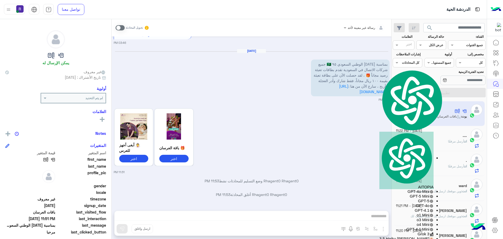
click at [457, 148] on div "[DATE] - 11:22 PM .... انت أرسل مرفقًا" at bounding box center [439, 138] width 91 height 25
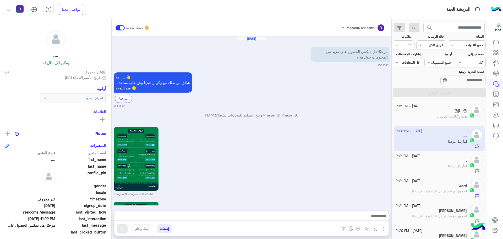
scroll to position [530, 0]
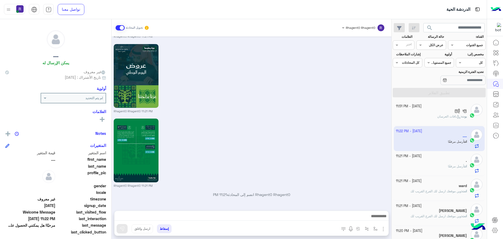
click at [335, 74] on div "Rhagent0 Rhagent0 11:21 PM" at bounding box center [252, 78] width 276 height 70
click at [332, 145] on div "Rhagent0 Rhagent0 11:21 PM" at bounding box center [252, 152] width 276 height 70
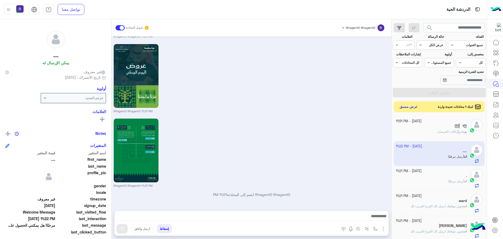
click at [407, 107] on button "عرض مسبق" at bounding box center [408, 106] width 22 height 7
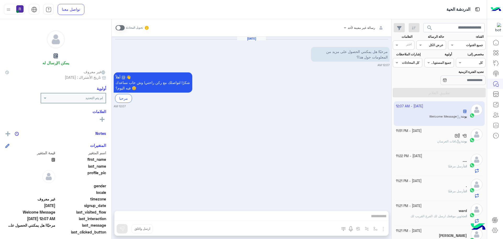
click at [118, 29] on span at bounding box center [119, 27] width 9 height 5
click at [380, 229] on img "button" at bounding box center [383, 228] width 6 height 6
click at [375, 214] on span "الصور" at bounding box center [373, 217] width 10 height 6
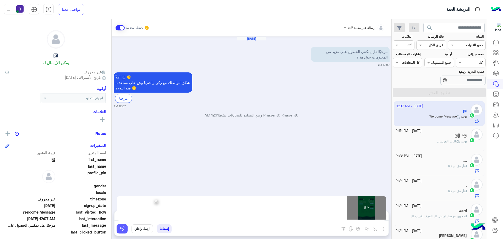
click at [119, 230] on img at bounding box center [121, 228] width 5 height 5
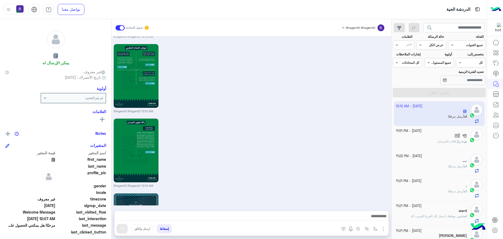
scroll to position [530, 0]
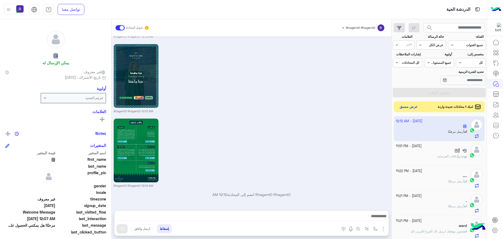
click at [407, 104] on button "عرض مسبق" at bounding box center [408, 106] width 22 height 7
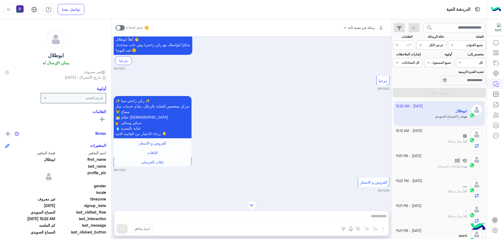
scroll to position [224, 0]
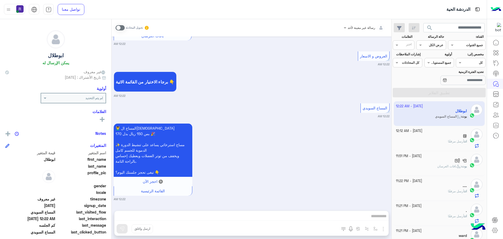
click at [119, 30] on span at bounding box center [119, 27] width 9 height 5
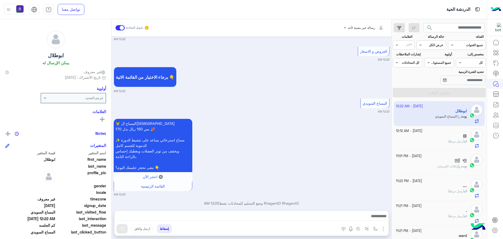
scroll to position [238, 0]
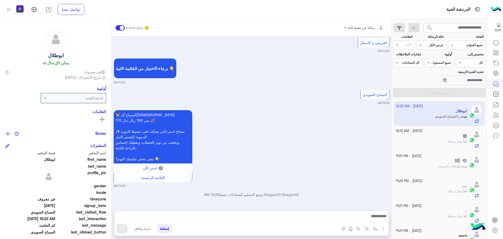
click at [385, 231] on img "button" at bounding box center [383, 228] width 6 height 6
click at [372, 215] on span "الصور" at bounding box center [373, 217] width 10 height 6
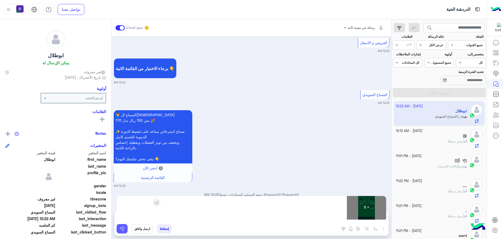
click at [121, 229] on img at bounding box center [121, 228] width 5 height 5
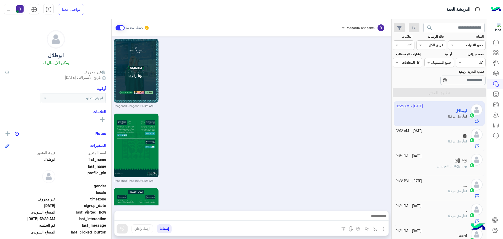
scroll to position [847, 0]
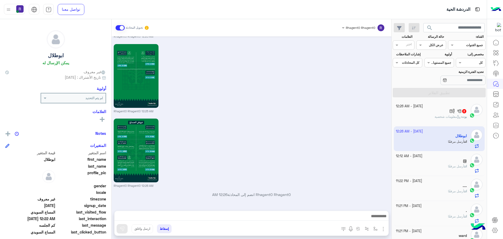
click at [437, 118] on p "بوت : معلومات شخصية" at bounding box center [450, 116] width 32 height 5
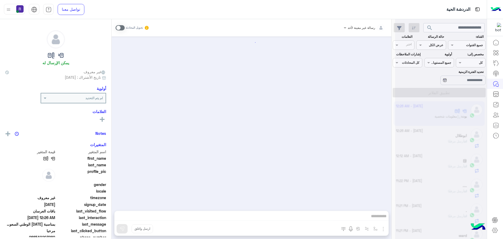
scroll to position [762, 0]
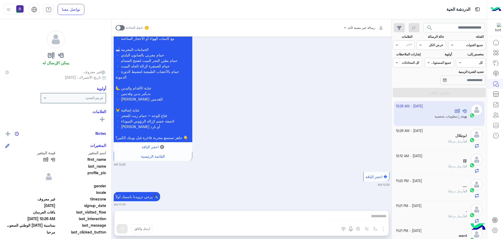
click at [120, 30] on span at bounding box center [119, 27] width 9 height 5
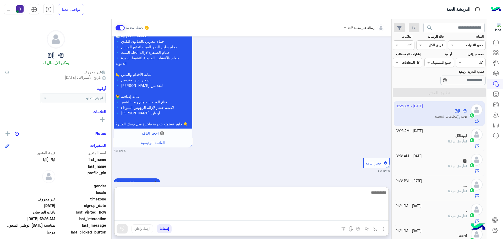
click at [289, 216] on textarea at bounding box center [251, 204] width 274 height 31
paste textarea "**********"
type textarea "**********"
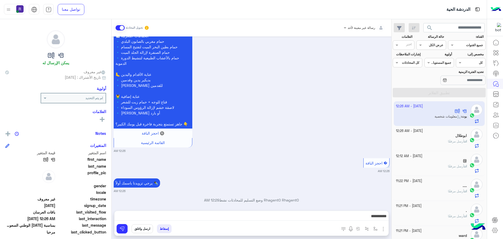
click at [206, 159] on div "� احجز الباقة 12:26 AM" at bounding box center [252, 165] width 276 height 16
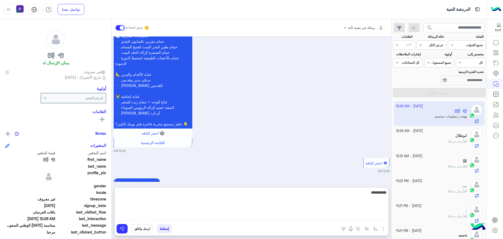
click at [365, 217] on textarea "**********" at bounding box center [251, 204] width 274 height 31
click at [350, 191] on textarea "**********" at bounding box center [251, 204] width 274 height 31
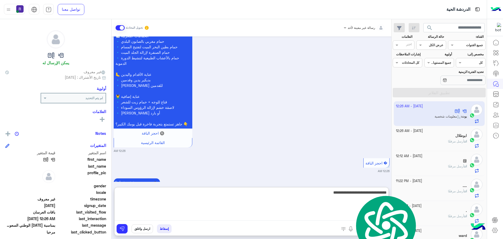
click at [350, 191] on textarea "**********" at bounding box center [251, 204] width 274 height 31
type textarea "**********"
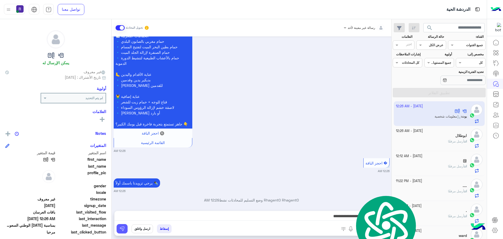
click at [125, 227] on button at bounding box center [122, 228] width 11 height 9
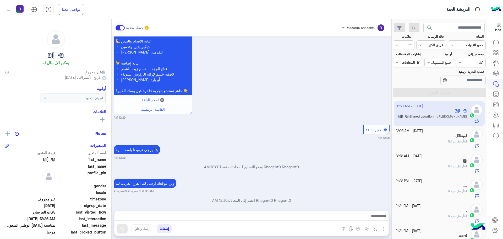
scroll to position [840, 0]
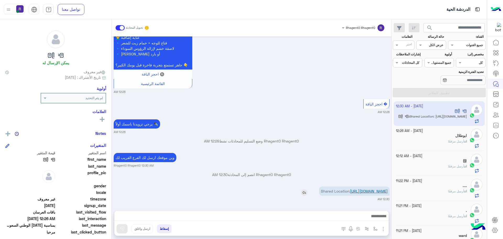
click at [371, 189] on link "[URL][DOMAIN_NAME]" at bounding box center [369, 191] width 38 height 4
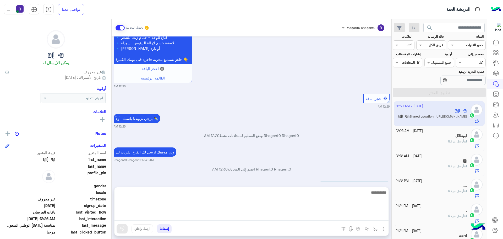
click at [363, 219] on textarea at bounding box center [251, 204] width 274 height 31
type textarea "**********"
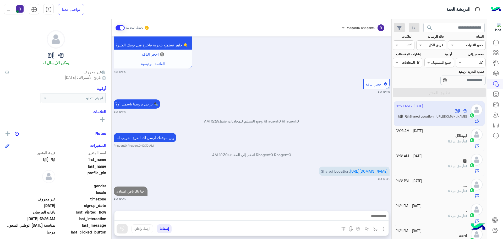
scroll to position [874, 0]
click at [444, 143] on div "انت أرسل مرفقًا" at bounding box center [431, 143] width 71 height 9
